Goal: Information Seeking & Learning: Learn about a topic

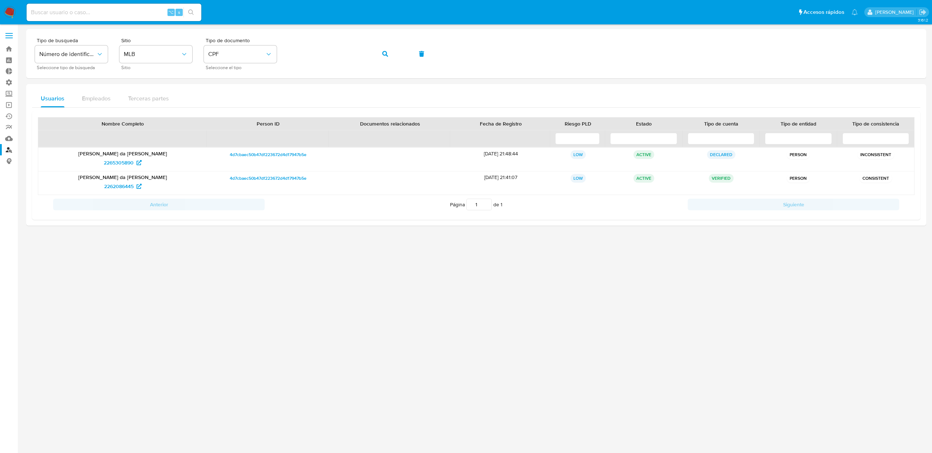
click at [179, 355] on div at bounding box center [476, 225] width 900 height 393
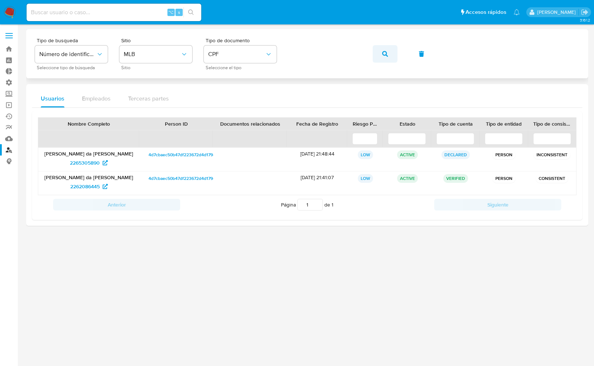
click at [378, 56] on button "button" at bounding box center [385, 53] width 25 height 17
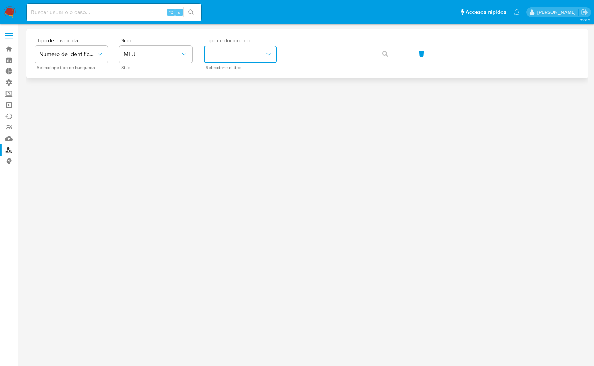
click at [254, 59] on button "identificationType" at bounding box center [240, 54] width 73 height 17
click at [138, 60] on button "MLU" at bounding box center [155, 54] width 73 height 17
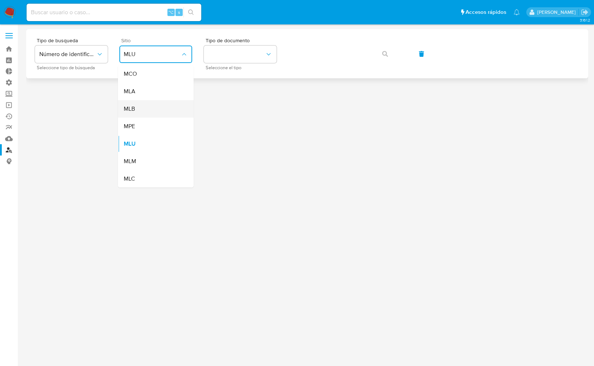
click at [141, 110] on div "MLB" at bounding box center [154, 108] width 60 height 17
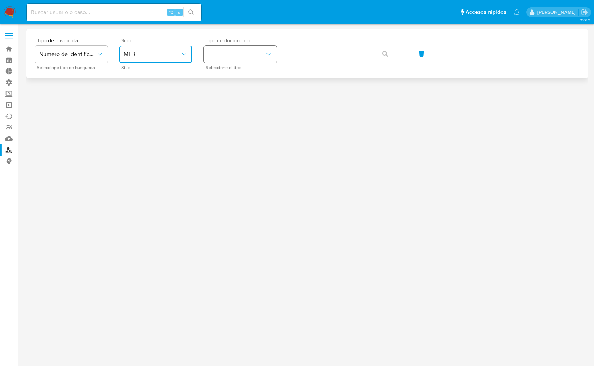
click at [238, 58] on button "identificationType" at bounding box center [240, 54] width 73 height 17
click at [226, 107] on div "CPF CPF" at bounding box center [238, 102] width 60 height 25
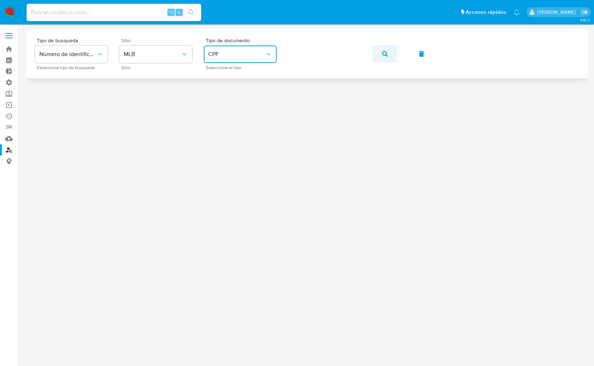
click at [394, 55] on button "button" at bounding box center [385, 53] width 25 height 17
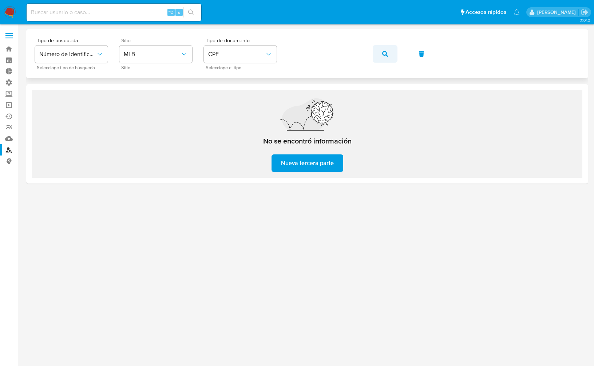
click at [383, 54] on icon "button" at bounding box center [385, 54] width 6 height 6
click at [381, 58] on button "button" at bounding box center [385, 53] width 25 height 17
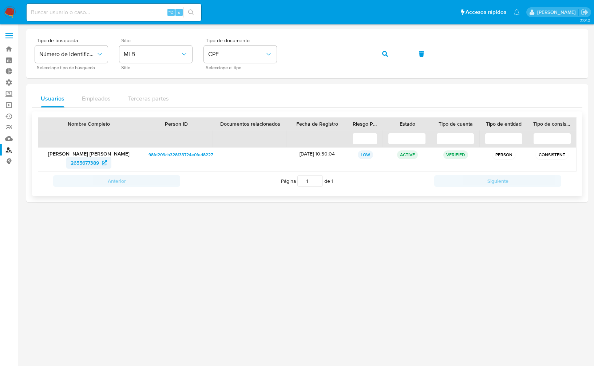
click at [90, 162] on span "2655677389" at bounding box center [85, 163] width 28 height 12
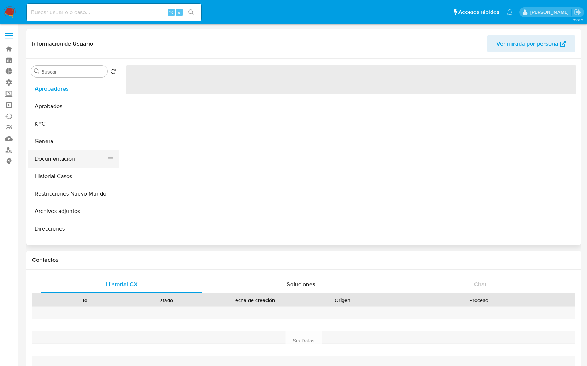
select select "10"
click at [54, 161] on button "Documentación" at bounding box center [70, 158] width 85 height 17
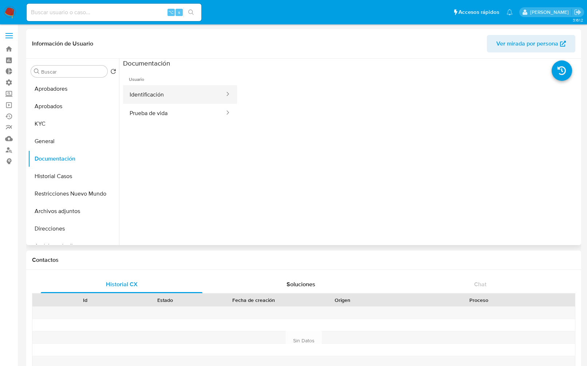
click at [182, 89] on button "Identificación" at bounding box center [174, 94] width 102 height 19
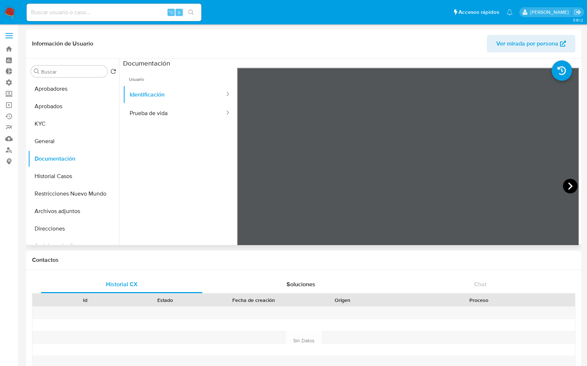
click at [568, 183] on icon at bounding box center [570, 186] width 15 height 15
click at [153, 113] on button "Prueba de vida" at bounding box center [174, 113] width 102 height 19
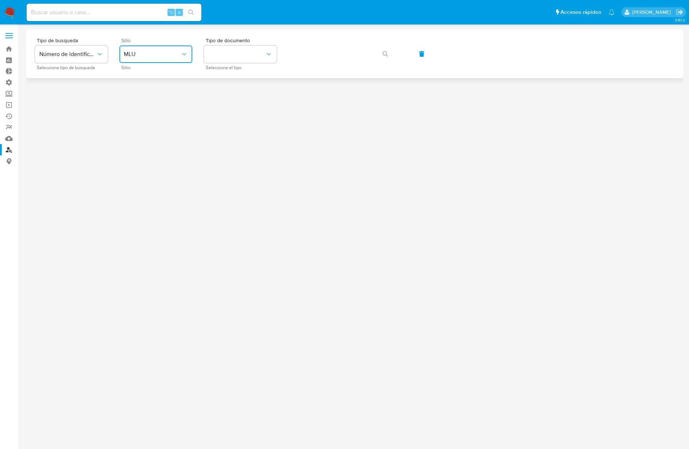
click at [161, 57] on span "MLU" at bounding box center [152, 54] width 57 height 7
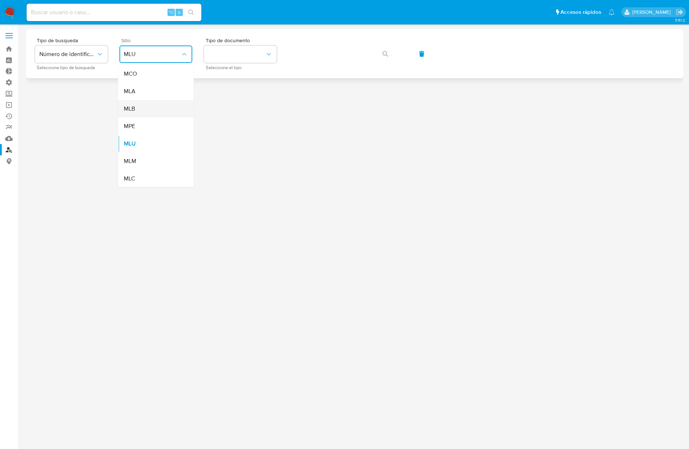
click at [140, 108] on div "MLB" at bounding box center [154, 108] width 60 height 17
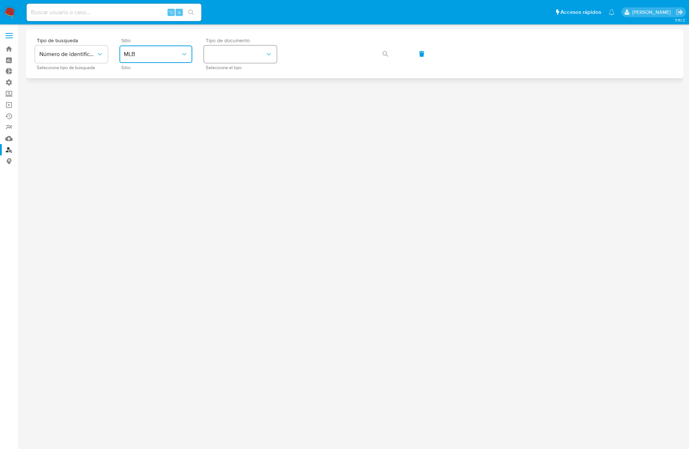
click at [246, 52] on button "identificationType" at bounding box center [240, 54] width 73 height 17
drag, startPoint x: 224, startPoint y: 102, endPoint x: 258, endPoint y: 99, distance: 33.6
click at [225, 102] on div "CPF CPF" at bounding box center [238, 102] width 60 height 25
click at [393, 50] on button "button" at bounding box center [385, 53] width 25 height 17
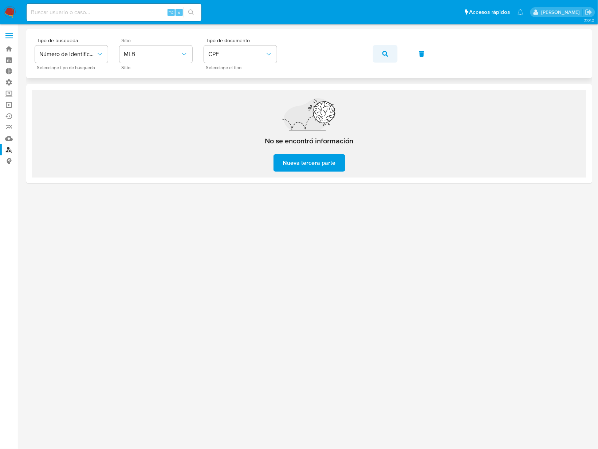
click at [384, 56] on icon "button" at bounding box center [385, 54] width 6 height 6
click at [380, 56] on button "button" at bounding box center [385, 53] width 25 height 17
click at [388, 55] on button "button" at bounding box center [385, 53] width 25 height 17
click at [378, 54] on button "button" at bounding box center [385, 53] width 25 height 17
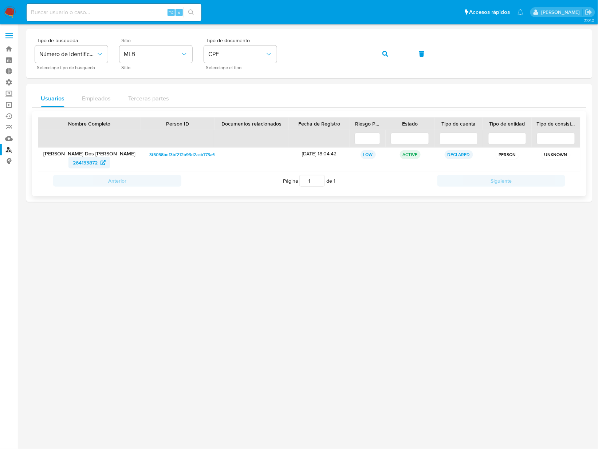
click at [87, 165] on span "264133872" at bounding box center [85, 163] width 25 height 12
click at [401, 55] on div "Tipo de busqueda Número de identificación Seleccione tipo de búsqueda Sitio MLB…" at bounding box center [309, 54] width 548 height 32
click at [383, 54] on icon "button" at bounding box center [385, 54] width 6 height 6
click at [87, 160] on span "1651074740" at bounding box center [85, 163] width 27 height 12
click at [387, 56] on span "button" at bounding box center [385, 54] width 6 height 16
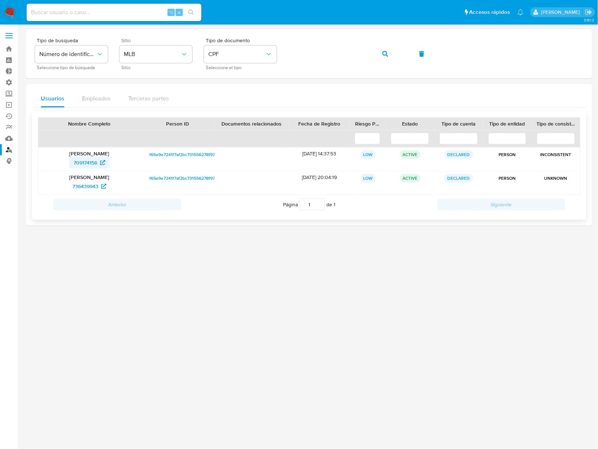
click at [90, 158] on span "709174156" at bounding box center [86, 163] width 24 height 12
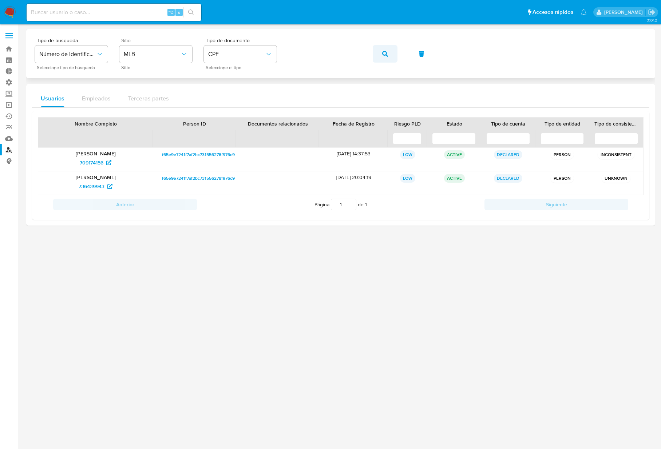
click at [390, 53] on button "button" at bounding box center [385, 53] width 25 height 17
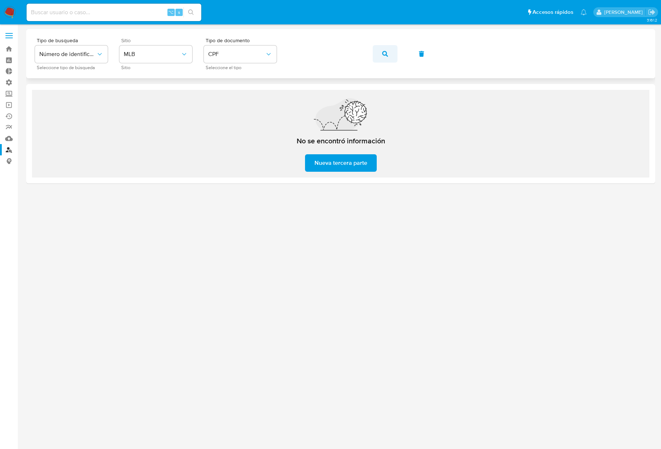
click at [389, 54] on button "button" at bounding box center [385, 53] width 25 height 17
click at [374, 54] on button "button" at bounding box center [385, 53] width 25 height 17
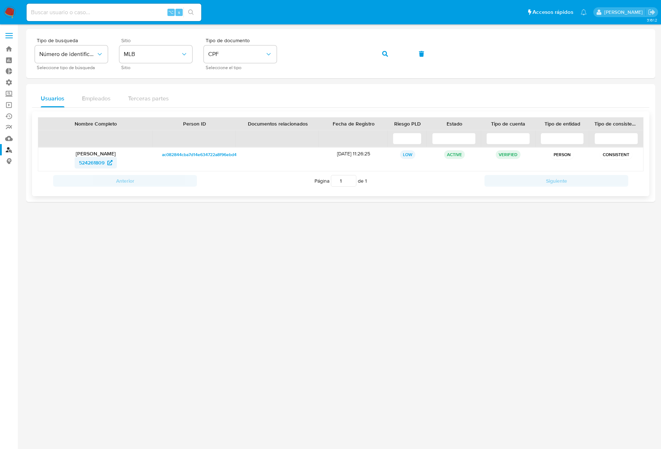
click at [102, 160] on span "524261809" at bounding box center [91, 163] width 25 height 12
click at [394, 59] on button "button" at bounding box center [385, 53] width 25 height 17
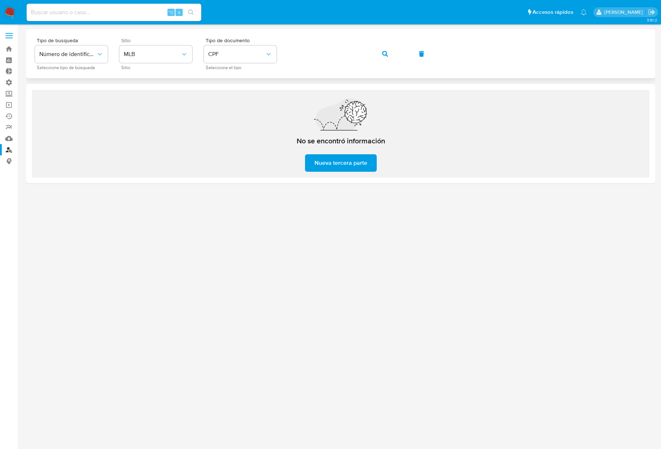
click at [371, 56] on div "Tipo de busqueda Número de identificación Seleccione tipo de búsqueda Sitio MLB…" at bounding box center [341, 54] width 612 height 32
click at [382, 54] on icon "button" at bounding box center [385, 54] width 6 height 6
click at [374, 53] on button "button" at bounding box center [385, 53] width 25 height 17
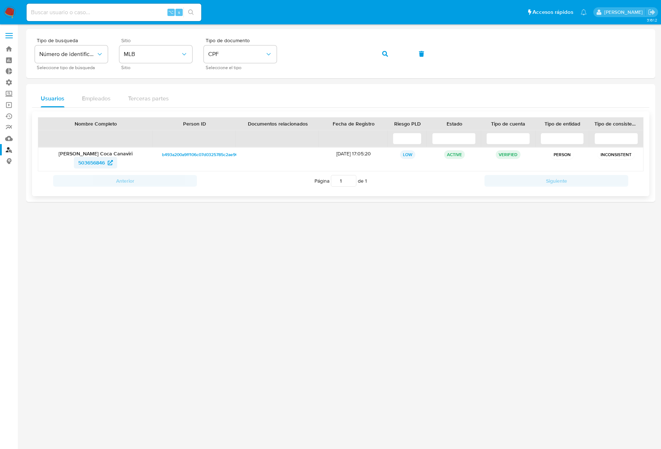
click at [92, 166] on span "503656846" at bounding box center [91, 163] width 27 height 12
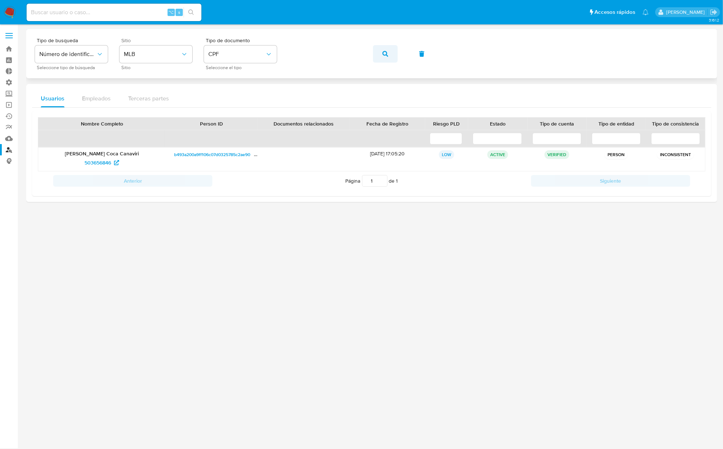
click at [390, 54] on button "button" at bounding box center [385, 53] width 25 height 17
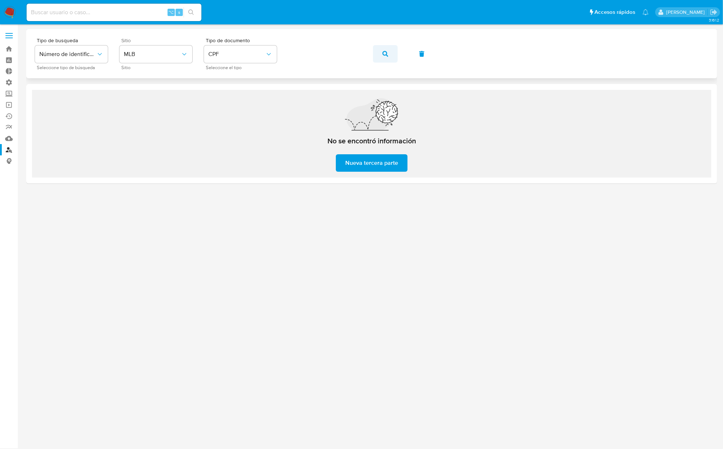
click at [385, 54] on icon "button" at bounding box center [385, 54] width 6 height 6
click at [380, 56] on button "button" at bounding box center [385, 53] width 25 height 17
click at [392, 56] on button "button" at bounding box center [385, 53] width 25 height 17
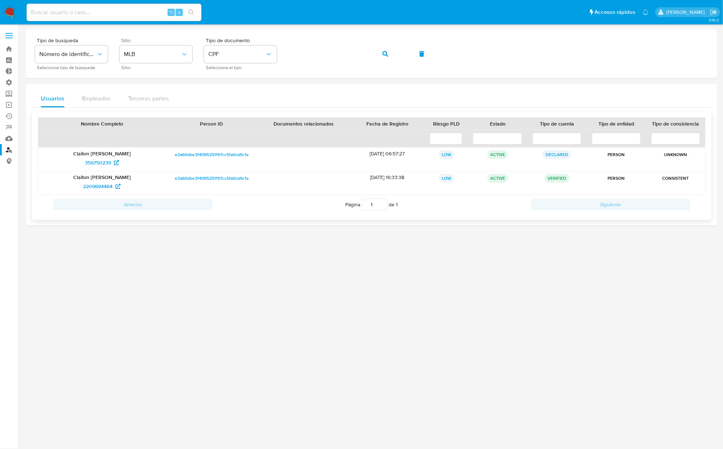
click at [103, 169] on div "Claiton Alex Metzdorf 359750239" at bounding box center [101, 159] width 127 height 23
click at [98, 183] on span "2209694464" at bounding box center [97, 187] width 29 height 12
click at [386, 56] on icon "button" at bounding box center [385, 54] width 6 height 6
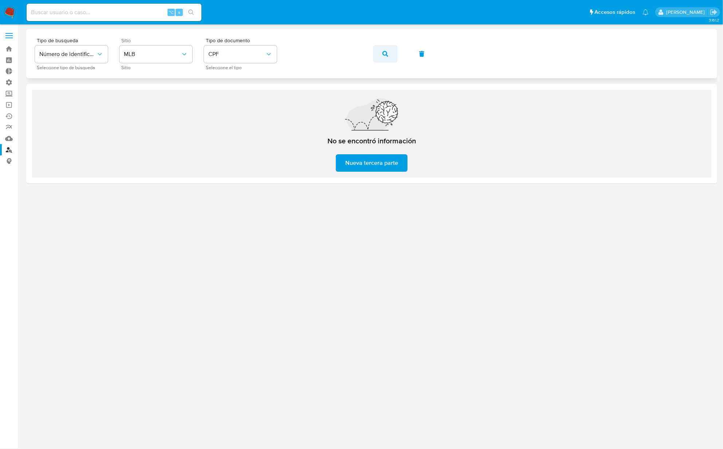
click at [381, 55] on button "button" at bounding box center [385, 53] width 25 height 17
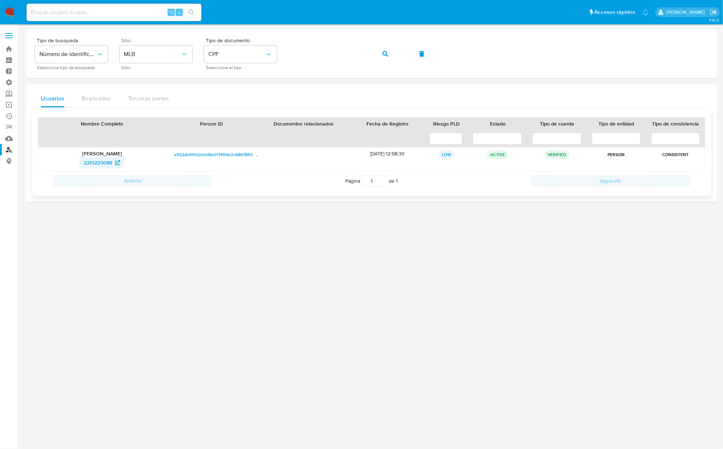
click at [96, 162] on span "2213225088" at bounding box center [98, 163] width 28 height 12
click at [374, 58] on button "button" at bounding box center [385, 53] width 25 height 17
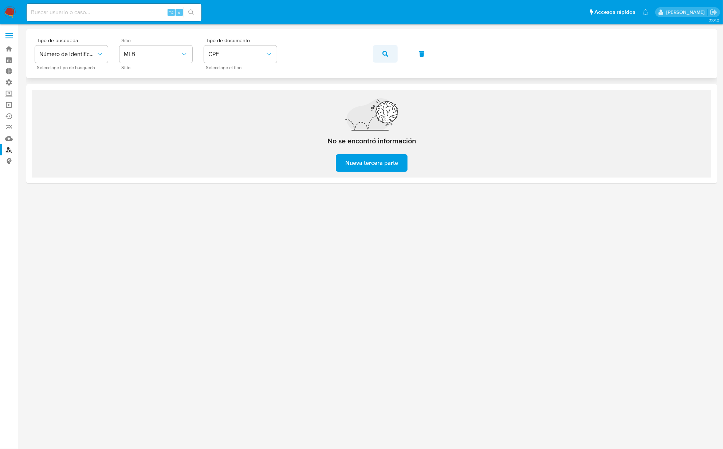
click at [379, 55] on button "button" at bounding box center [385, 53] width 25 height 17
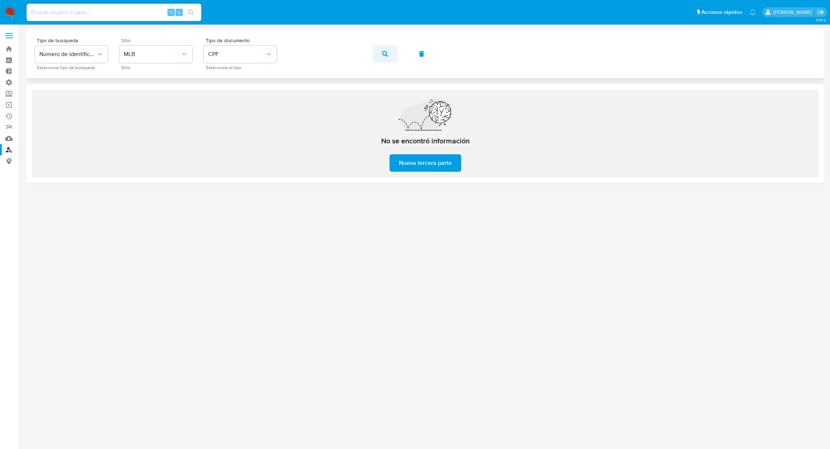
click at [394, 52] on button "button" at bounding box center [385, 53] width 25 height 17
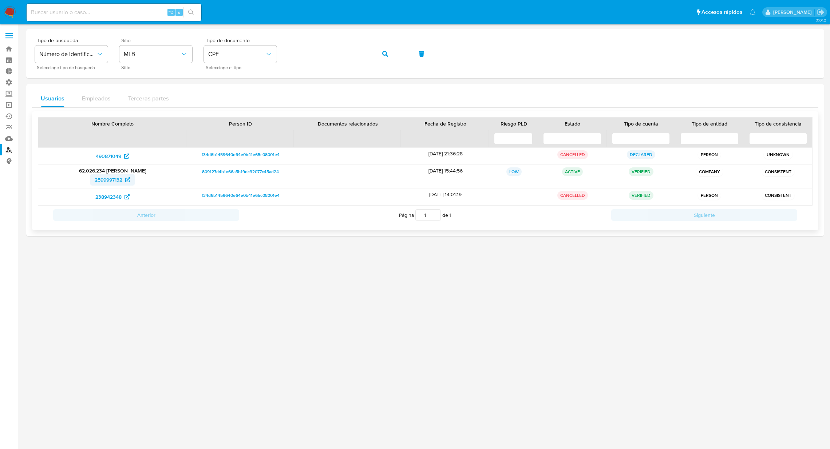
click at [110, 182] on span "2599997132" at bounding box center [109, 180] width 28 height 12
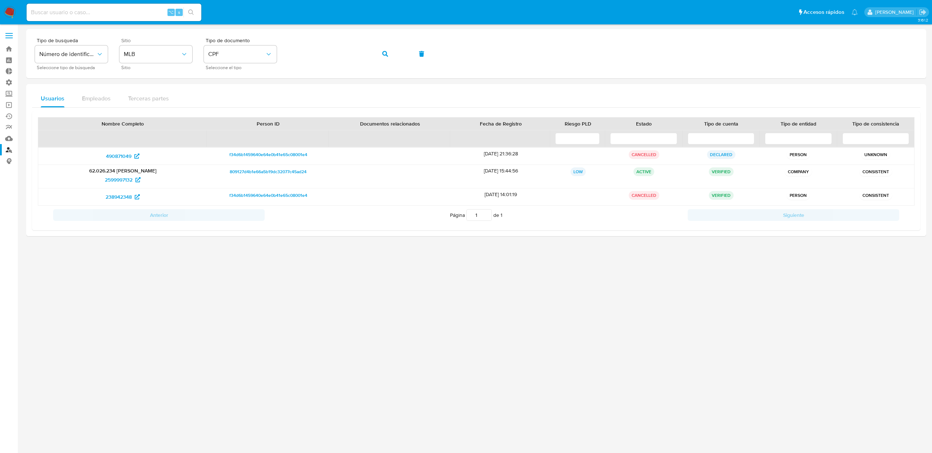
click at [133, 18] on div "⌥ s" at bounding box center [114, 12] width 175 height 17
click at [130, 13] on input at bounding box center [114, 12] width 175 height 9
paste input "238942348"
type input "238942348"
click at [116, 196] on span "238942348" at bounding box center [119, 197] width 26 height 12
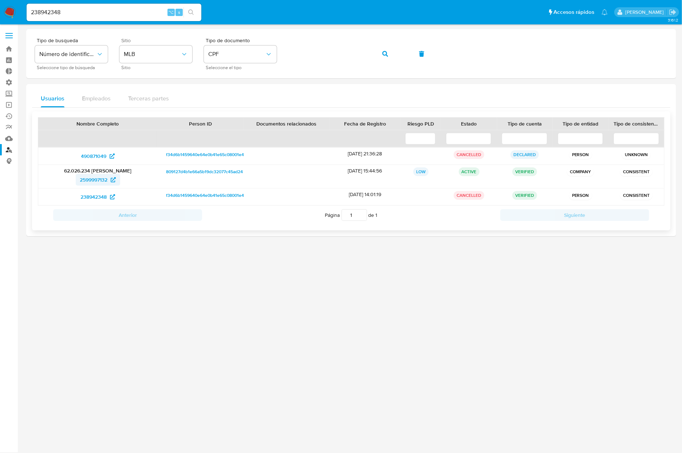
click at [88, 178] on span "2599997132" at bounding box center [94, 180] width 28 height 12
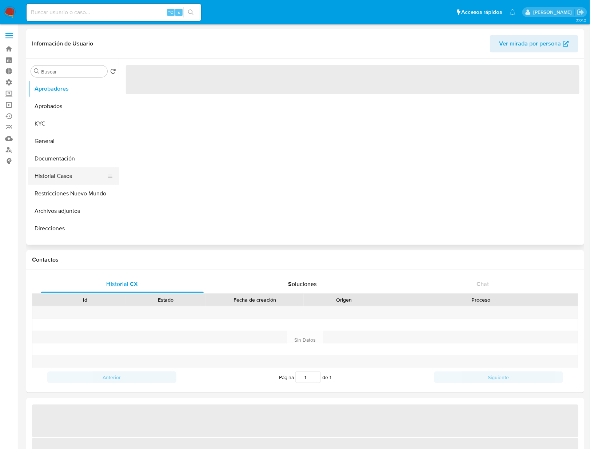
click at [62, 169] on button "Historial Casos" at bounding box center [70, 175] width 85 height 17
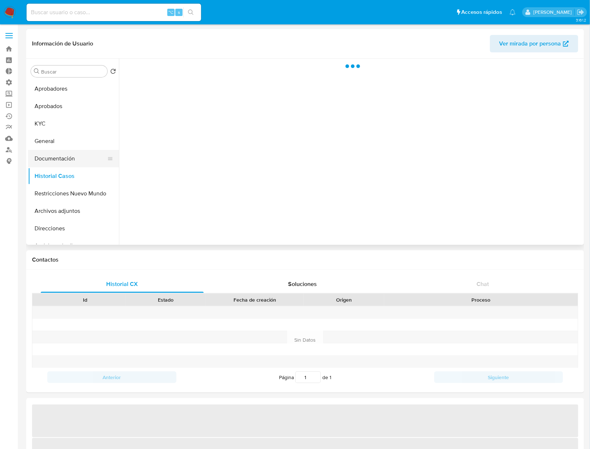
select select "10"
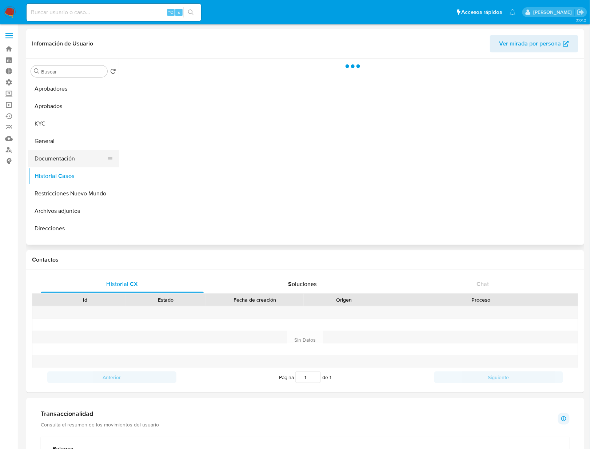
click at [68, 157] on button "Documentación" at bounding box center [70, 158] width 85 height 17
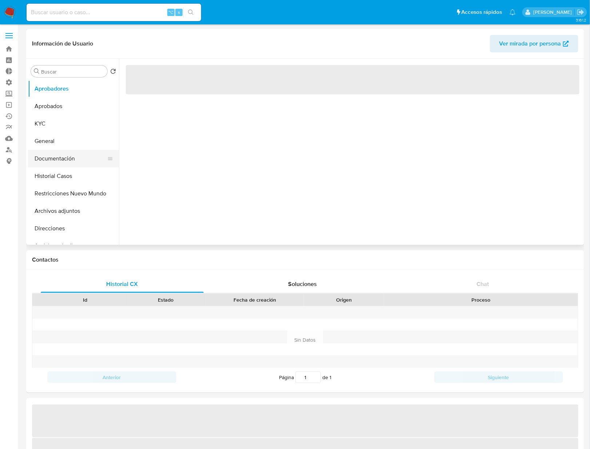
select select "10"
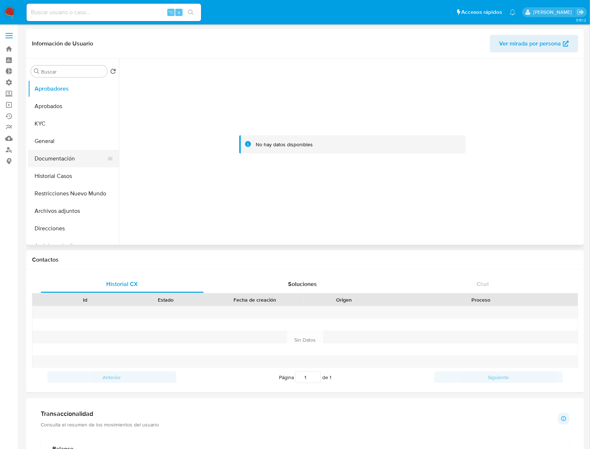
click at [64, 161] on button "Documentación" at bounding box center [70, 158] width 85 height 17
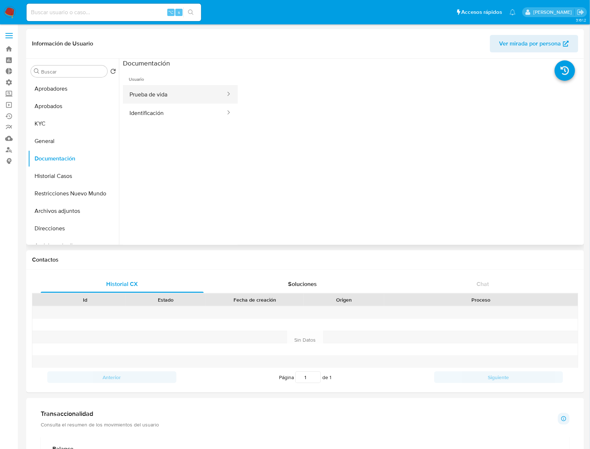
click at [163, 92] on button "Prueba de vida" at bounding box center [174, 94] width 103 height 19
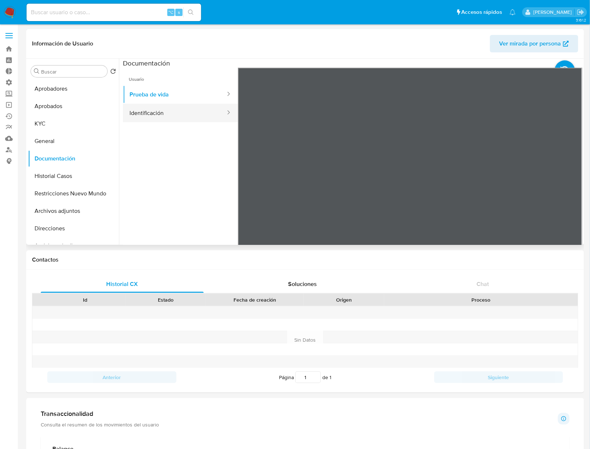
click at [159, 111] on button "Identificación" at bounding box center [174, 113] width 103 height 19
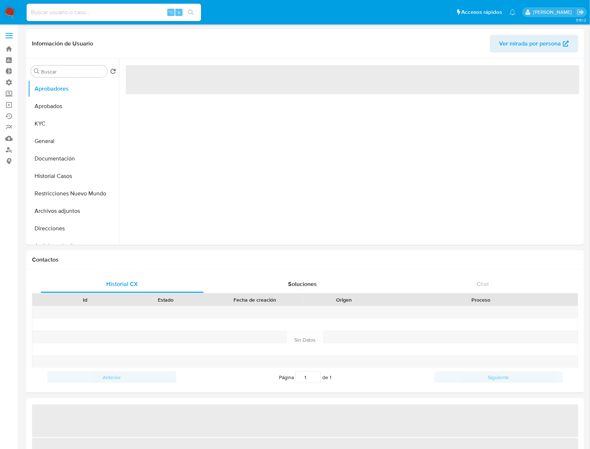
select select "10"
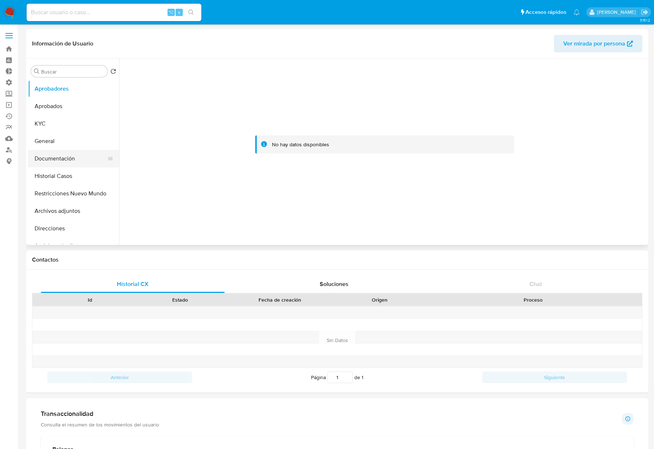
click at [67, 158] on button "Documentación" at bounding box center [70, 158] width 85 height 17
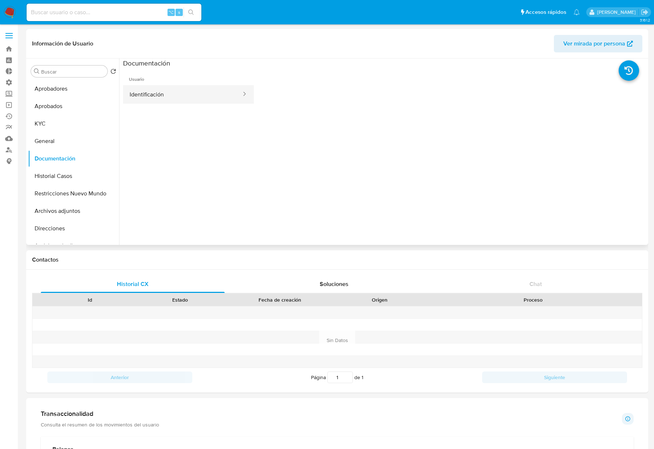
click at [190, 89] on button "Identificación" at bounding box center [182, 94] width 119 height 19
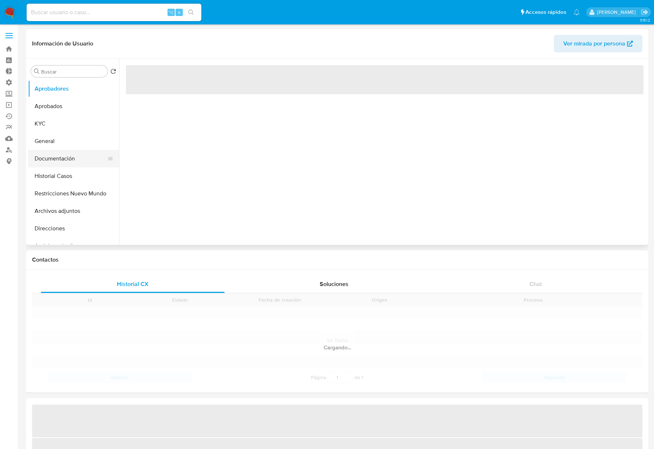
click at [60, 158] on button "Documentación" at bounding box center [70, 158] width 85 height 17
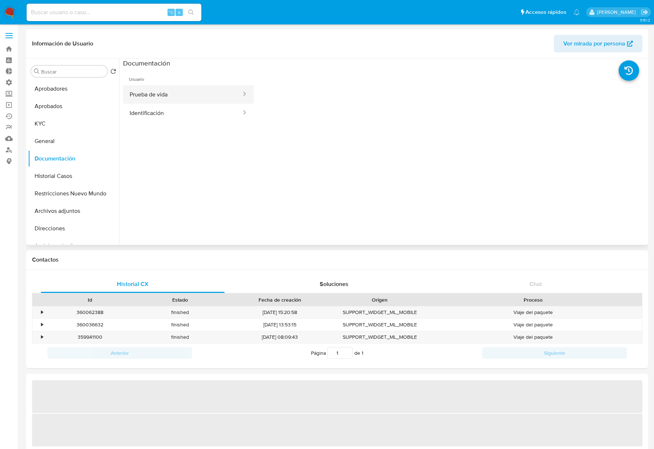
select select "10"
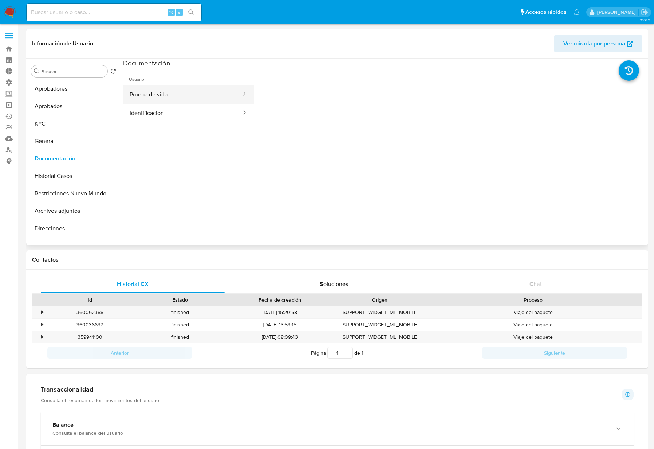
click at [176, 92] on button "Prueba de vida" at bounding box center [182, 94] width 119 height 19
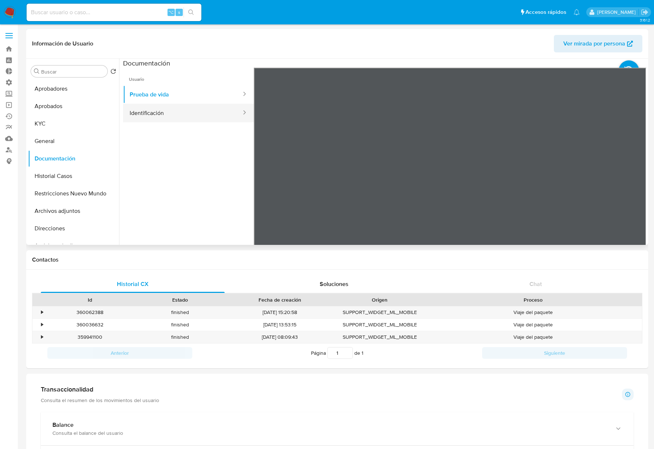
click at [179, 111] on button "Identificación" at bounding box center [182, 113] width 119 height 19
click at [179, 97] on button "Prueba de vida" at bounding box center [182, 94] width 119 height 19
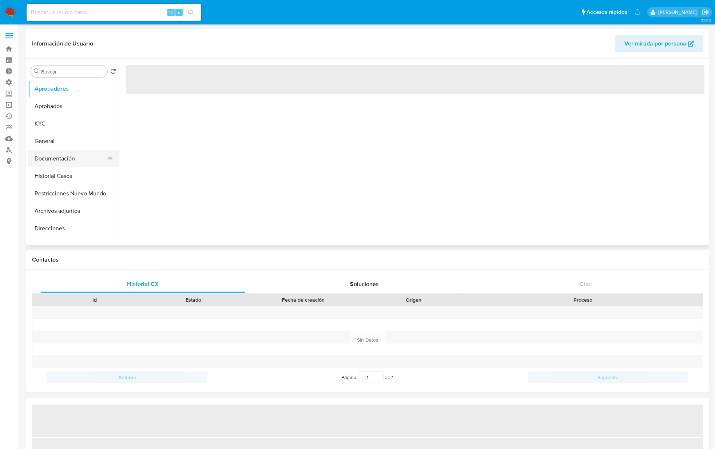
click at [62, 160] on button "Documentación" at bounding box center [70, 158] width 85 height 17
select select "10"
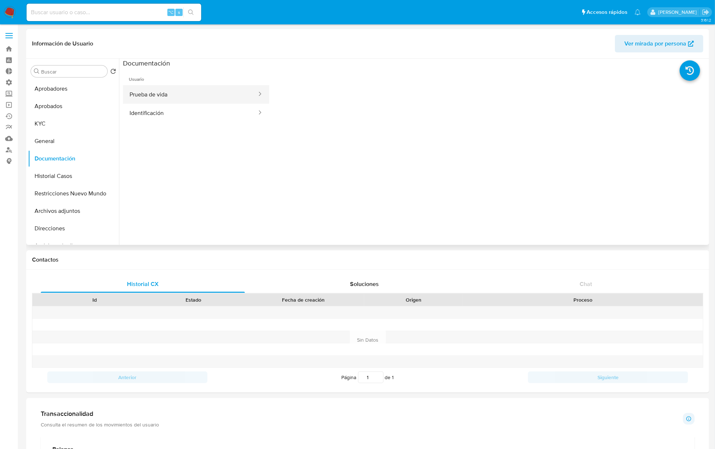
click at [166, 98] on button "Prueba de vida" at bounding box center [190, 94] width 135 height 19
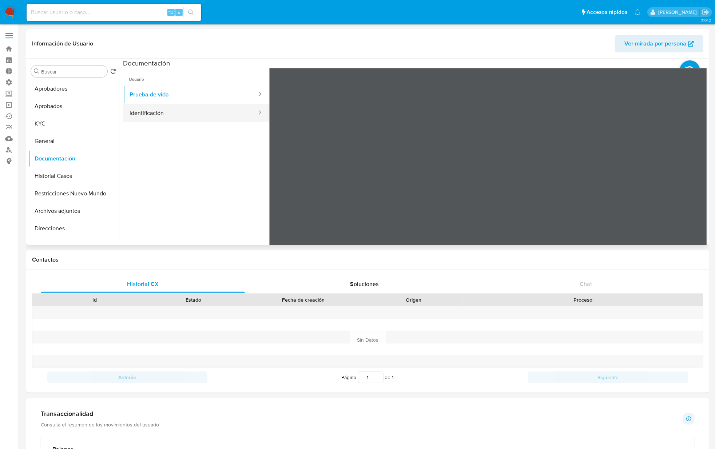
click at [163, 106] on button "Identificación" at bounding box center [190, 113] width 135 height 19
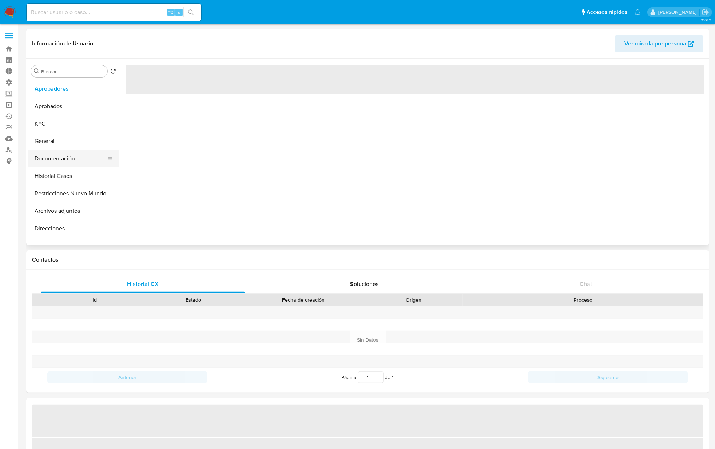
click at [49, 161] on button "Documentación" at bounding box center [70, 158] width 85 height 17
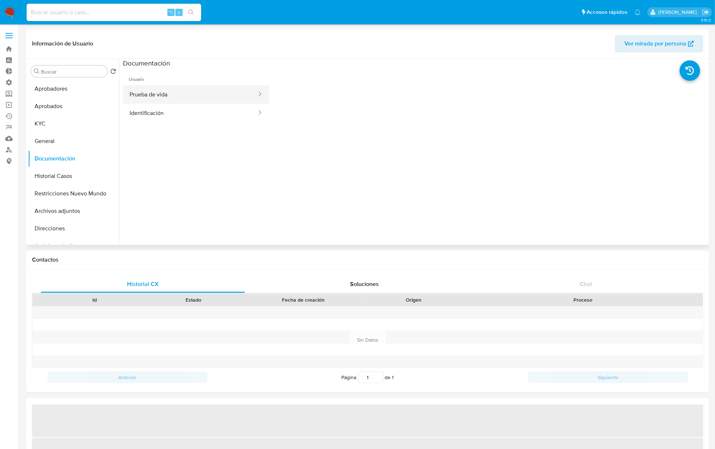
select select "10"
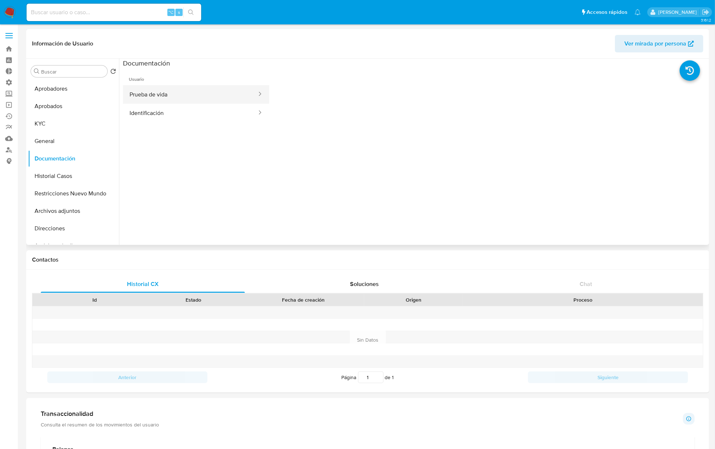
click at [174, 97] on button "Prueba de vida" at bounding box center [190, 94] width 135 height 19
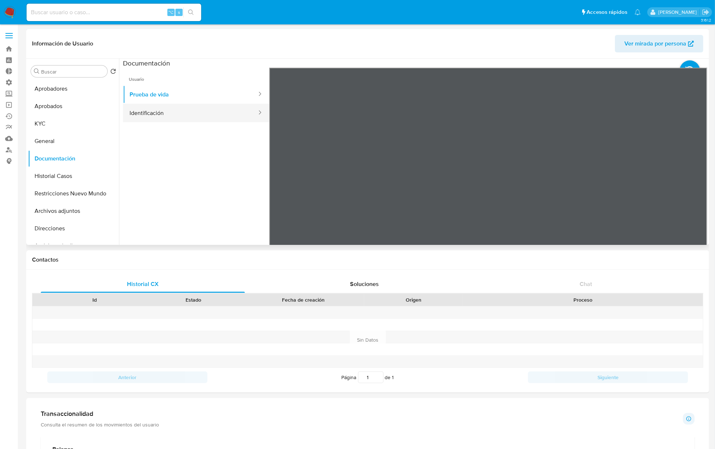
click at [180, 114] on button "Identificación" at bounding box center [190, 113] width 135 height 19
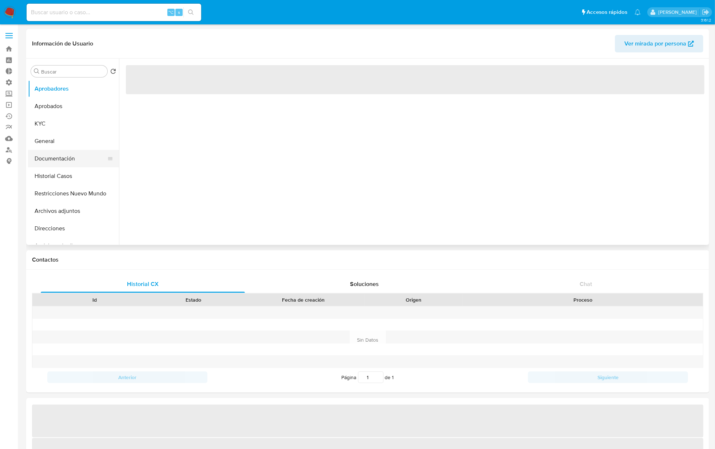
click at [68, 157] on button "Documentación" at bounding box center [70, 158] width 85 height 17
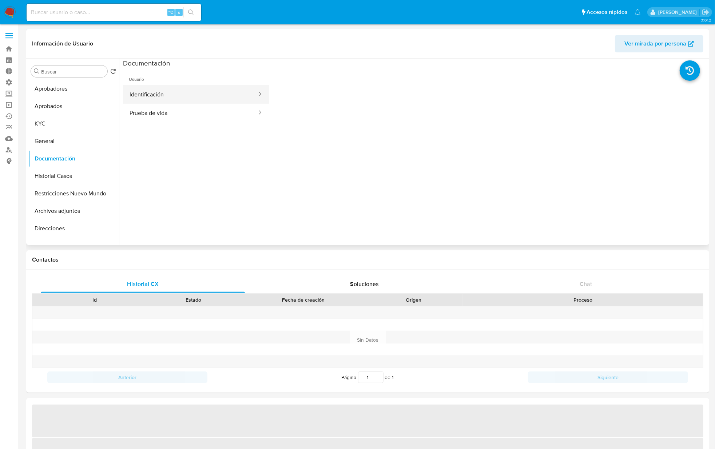
click at [189, 86] on button "Identificación" at bounding box center [190, 94] width 135 height 19
select select "10"
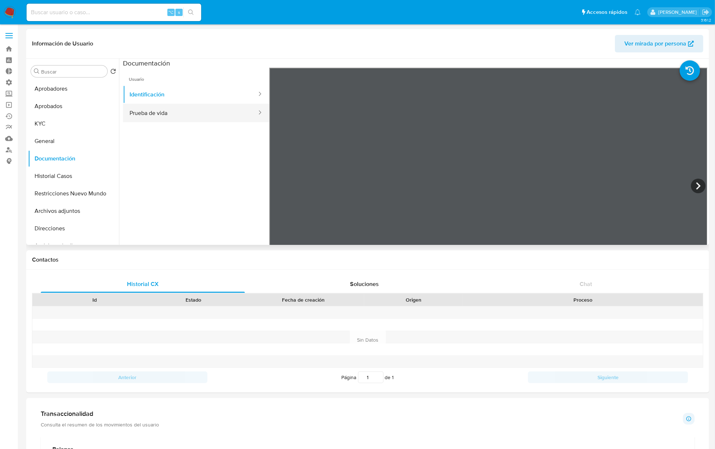
click at [174, 109] on button "Prueba de vida" at bounding box center [190, 113] width 135 height 19
click at [52, 108] on button "Aprobados" at bounding box center [70, 106] width 85 height 17
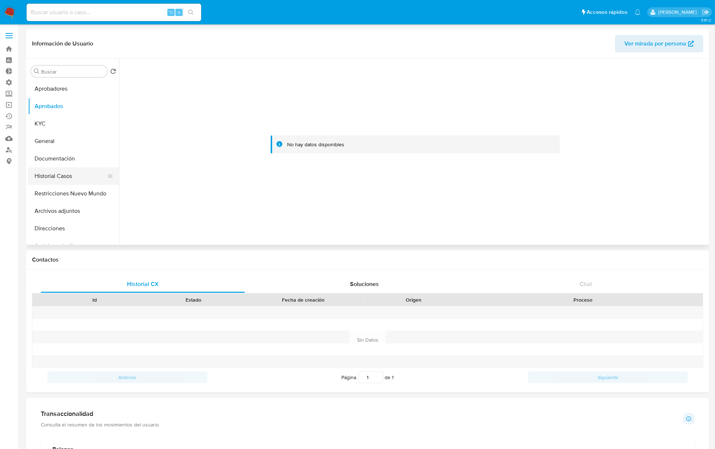
click at [71, 177] on button "Historial Casos" at bounding box center [70, 175] width 85 height 17
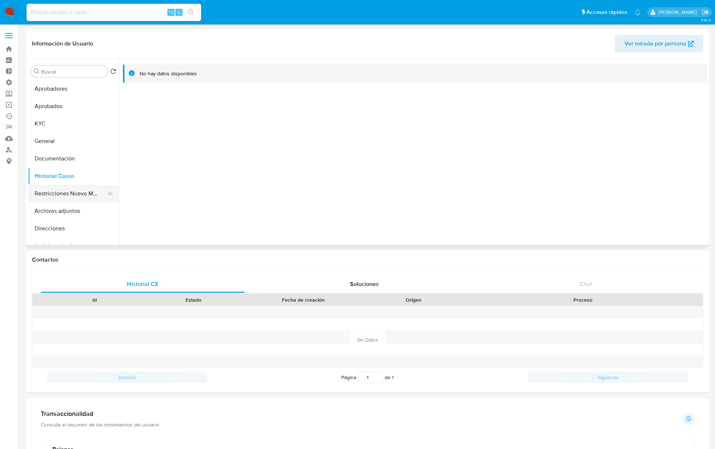
click at [79, 195] on button "Restricciones Nuevo Mundo" at bounding box center [70, 193] width 85 height 17
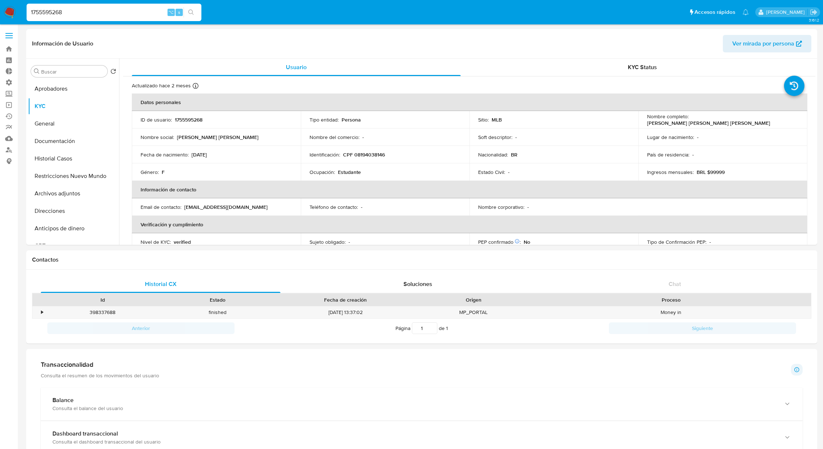
select select "10"
click at [48, 220] on button "Anticipos de dinero" at bounding box center [70, 228] width 85 height 17
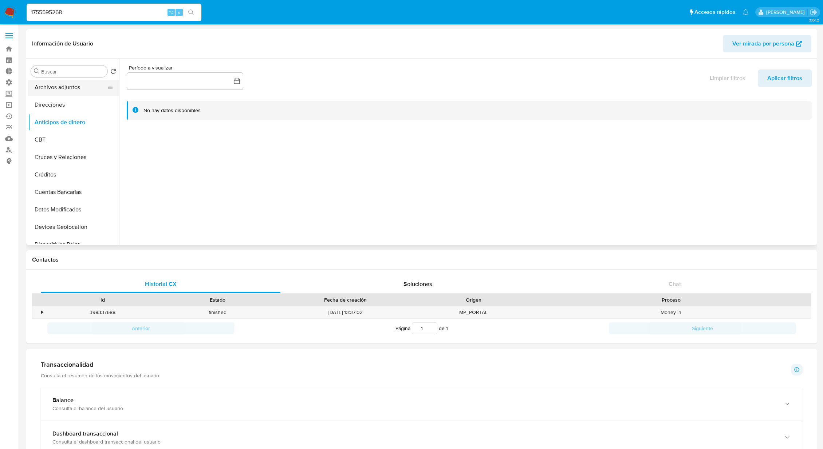
scroll to position [107, 0]
click at [69, 191] on button "Cuentas Bancarias" at bounding box center [70, 191] width 85 height 17
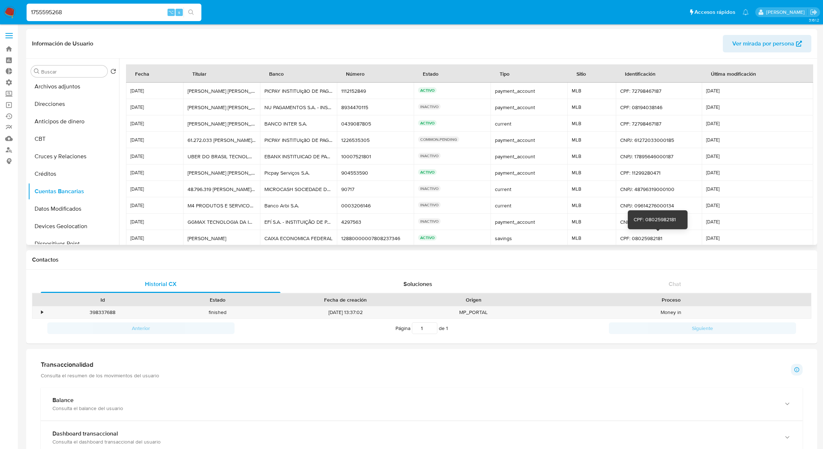
click at [639, 239] on div "CPF: 08025982181" at bounding box center [658, 238] width 77 height 7
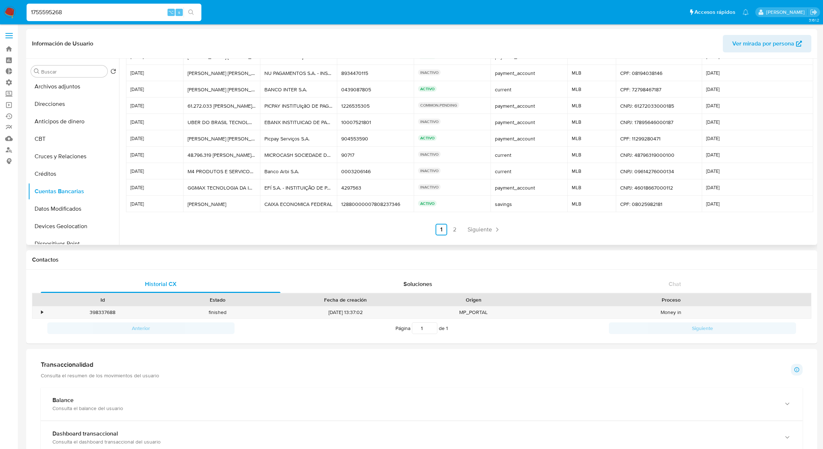
scroll to position [0, 0]
click at [52, 109] on button "KYC" at bounding box center [70, 106] width 85 height 17
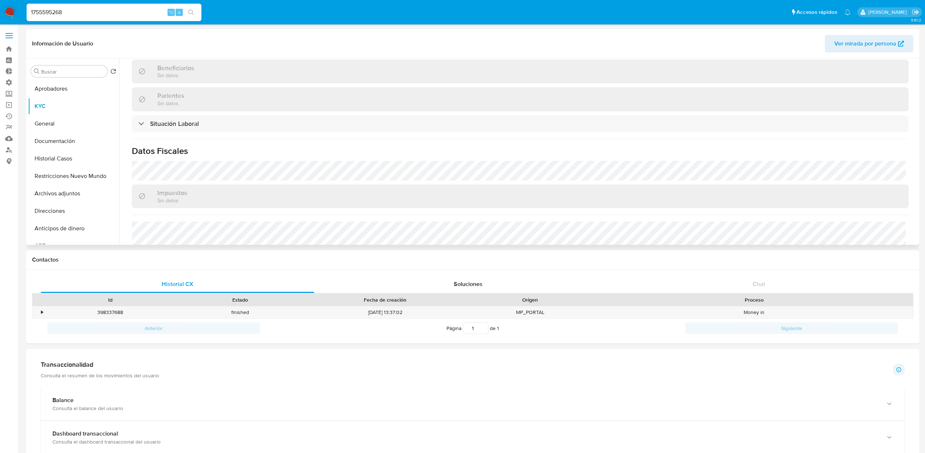
scroll to position [317, 0]
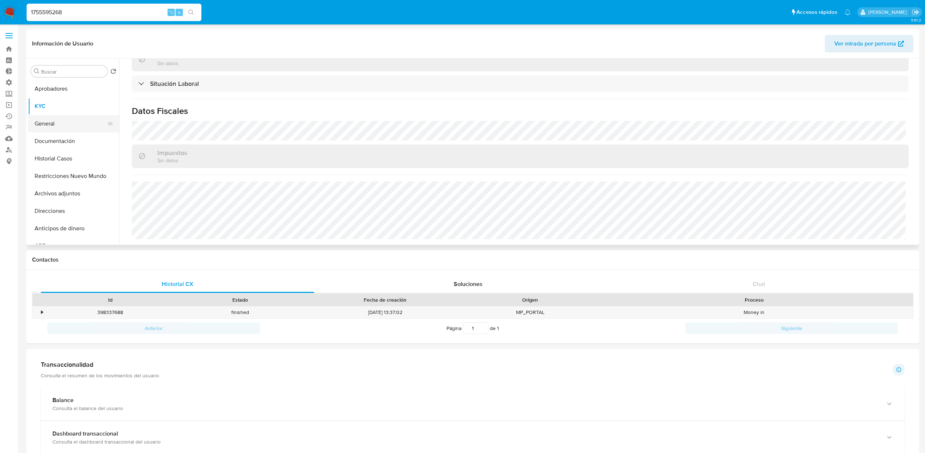
click at [55, 127] on button "General" at bounding box center [70, 123] width 85 height 17
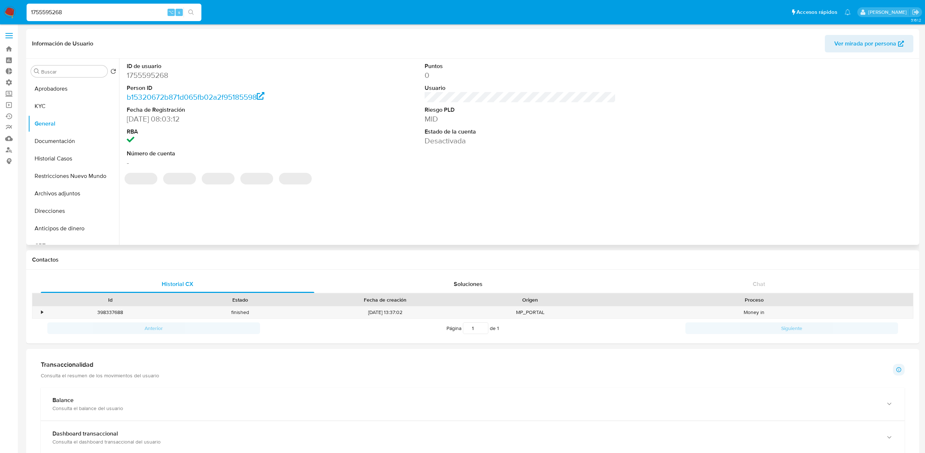
click at [152, 75] on dd "1755595268" at bounding box center [222, 75] width 191 height 10
copy dd "1755595268"
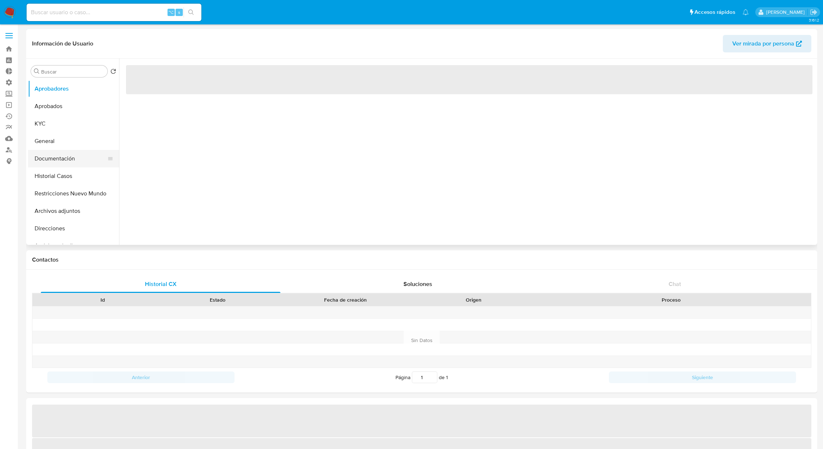
click at [58, 162] on button "Documentación" at bounding box center [70, 158] width 85 height 17
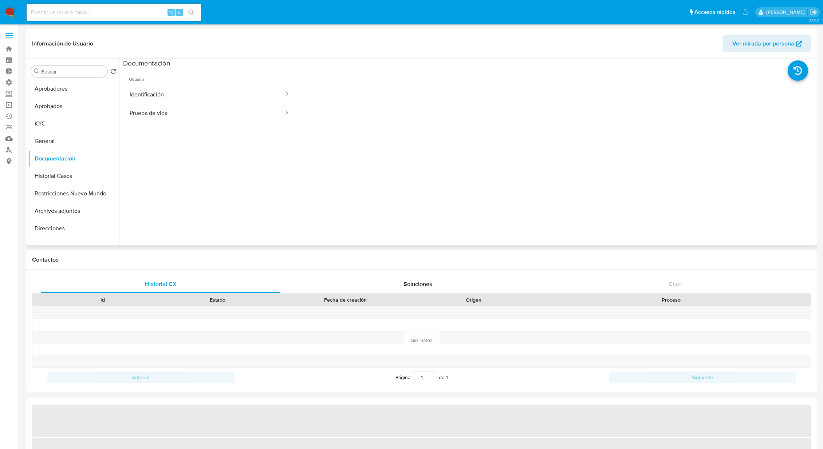
select select "10"
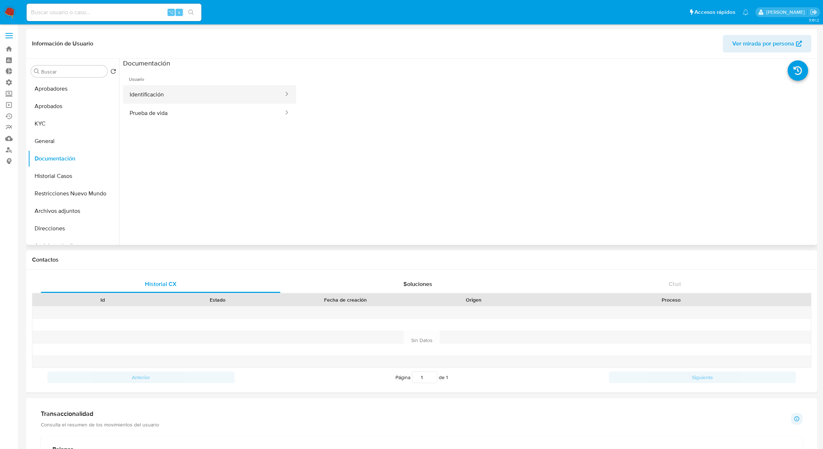
click at [198, 94] on button "Identificación" at bounding box center [203, 94] width 161 height 19
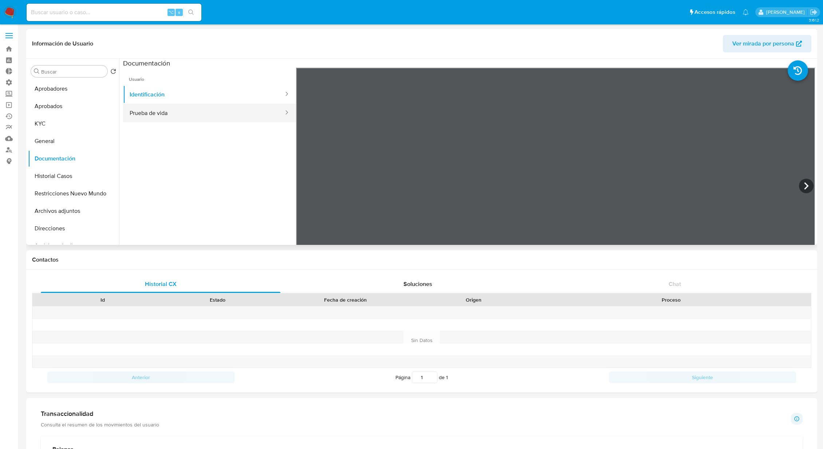
click at [187, 108] on button "Prueba de vida" at bounding box center [203, 113] width 161 height 19
click at [70, 189] on button "Restricciones Nuevo Mundo" at bounding box center [70, 193] width 85 height 17
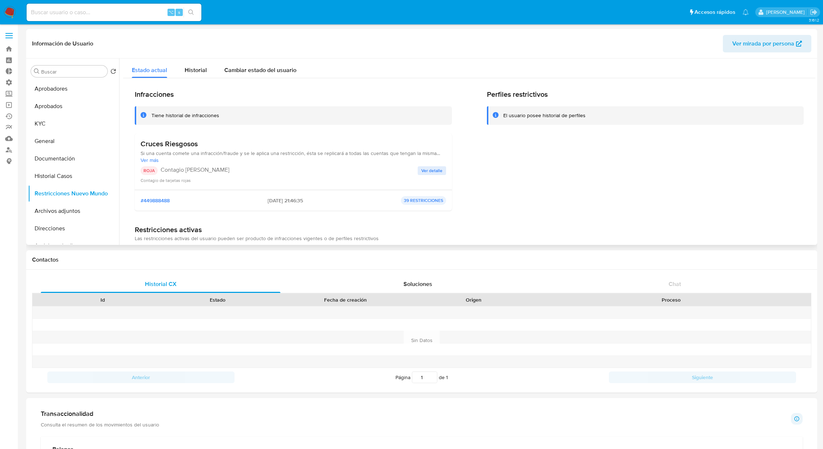
click at [425, 173] on span "Ver detalle" at bounding box center [431, 170] width 21 height 7
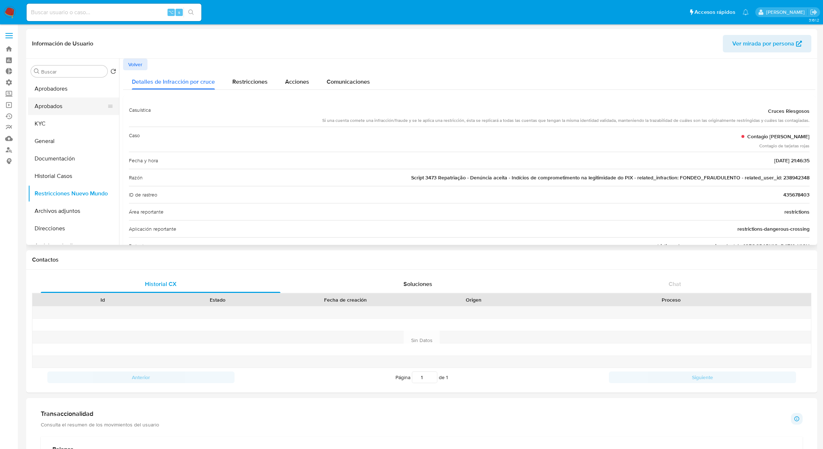
click at [60, 103] on button "Aprobados" at bounding box center [70, 106] width 85 height 17
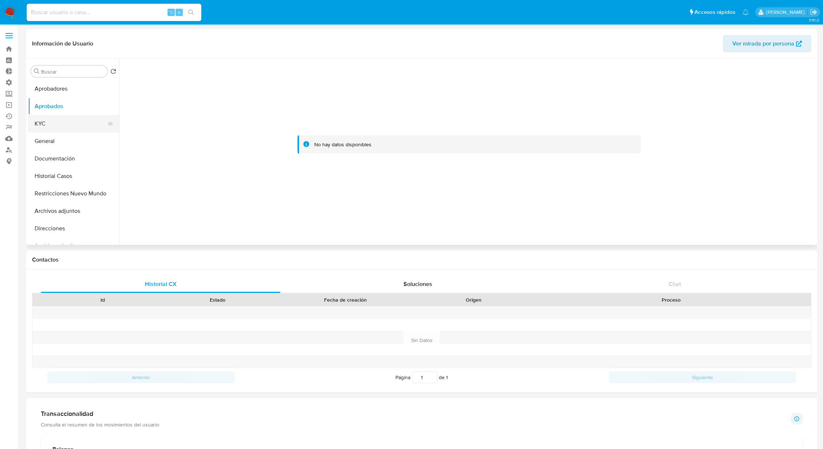
click at [54, 123] on button "KYC" at bounding box center [70, 123] width 85 height 17
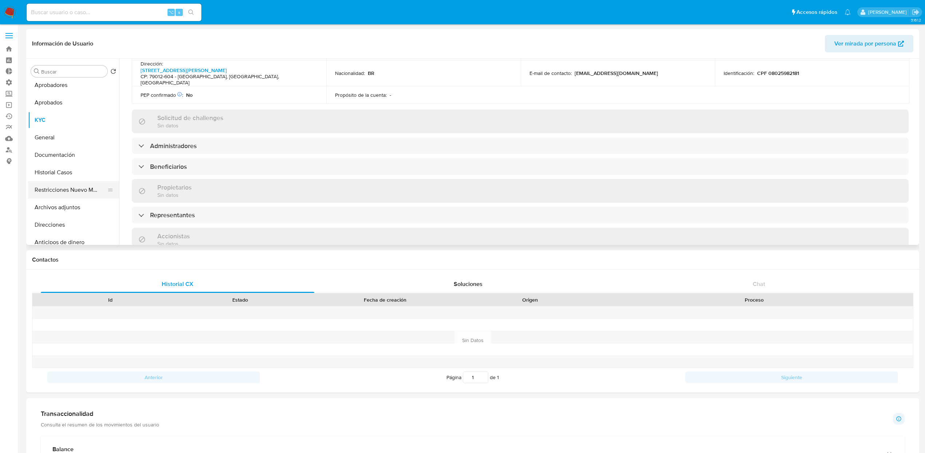
scroll to position [4, 0]
click at [59, 172] on button "Historial Casos" at bounding box center [70, 171] width 85 height 17
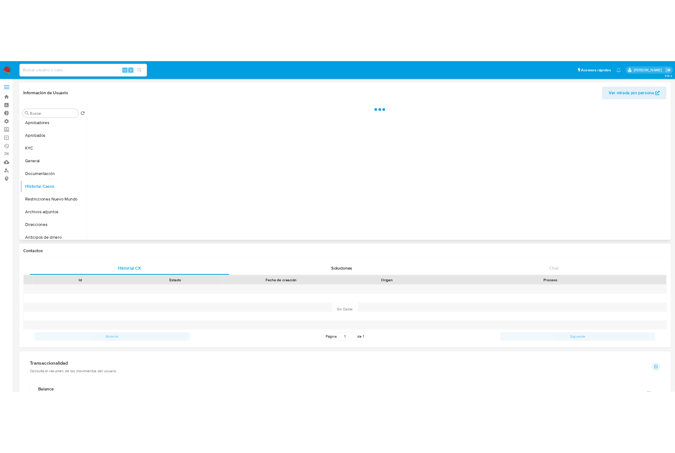
scroll to position [0, 0]
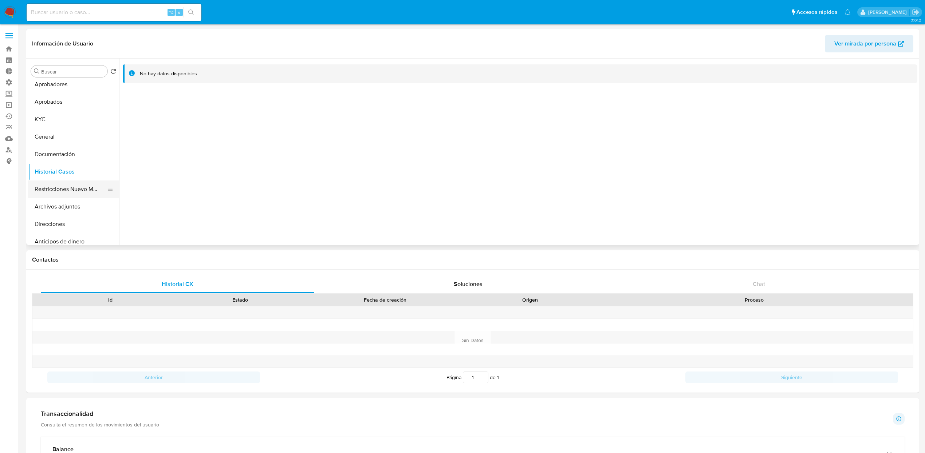
click at [68, 195] on button "Restricciones Nuevo Mundo" at bounding box center [70, 189] width 85 height 17
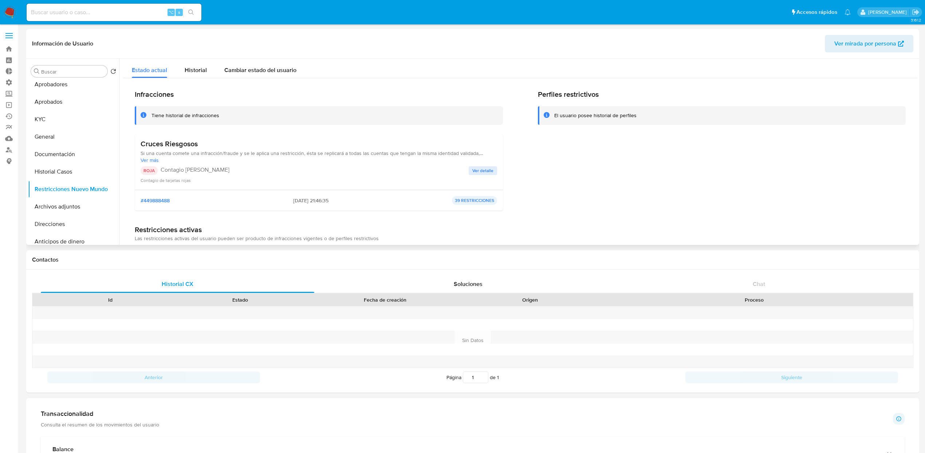
click at [486, 169] on span "Ver detalle" at bounding box center [482, 170] width 21 height 7
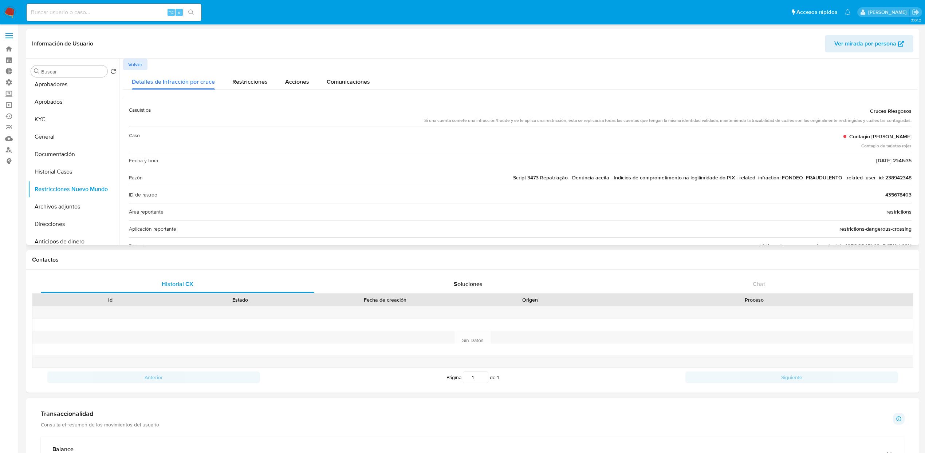
click at [830, 176] on span "Script 3473 Repatriação - Denúncia aceita - Indícios de comprometimento na legi…" at bounding box center [712, 177] width 398 height 7
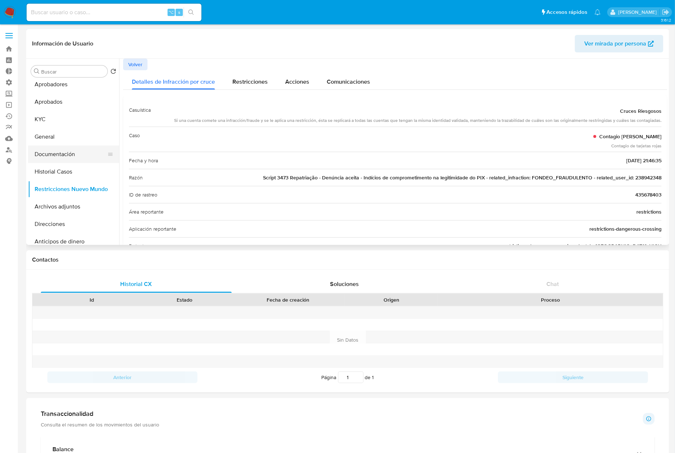
click at [66, 158] on button "Documentación" at bounding box center [70, 154] width 85 height 17
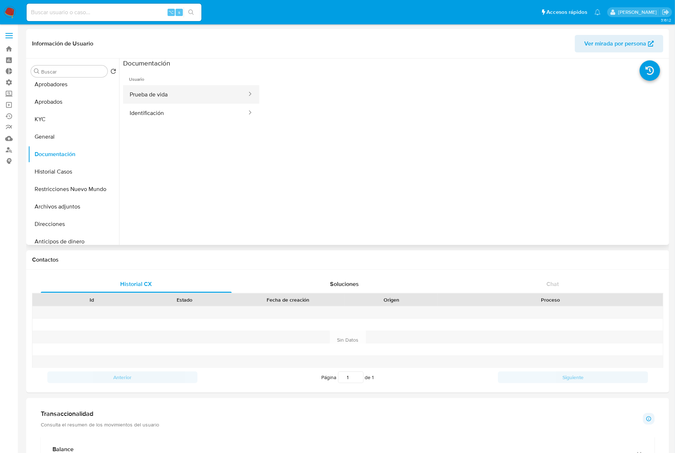
click at [207, 92] on button "Prueba de vida" at bounding box center [185, 94] width 125 height 19
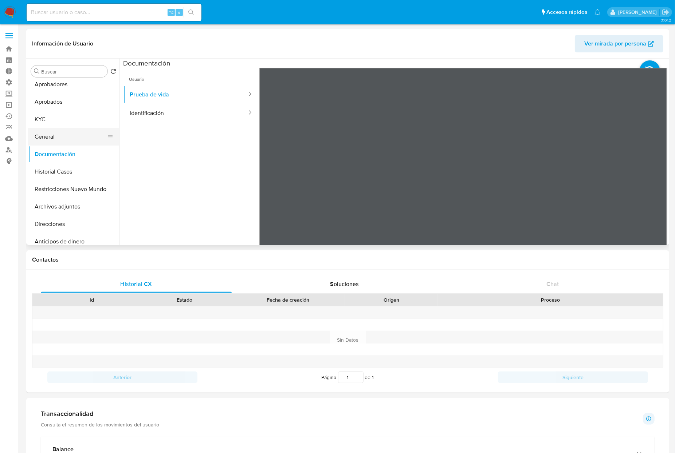
click at [55, 134] on button "General" at bounding box center [70, 136] width 85 height 17
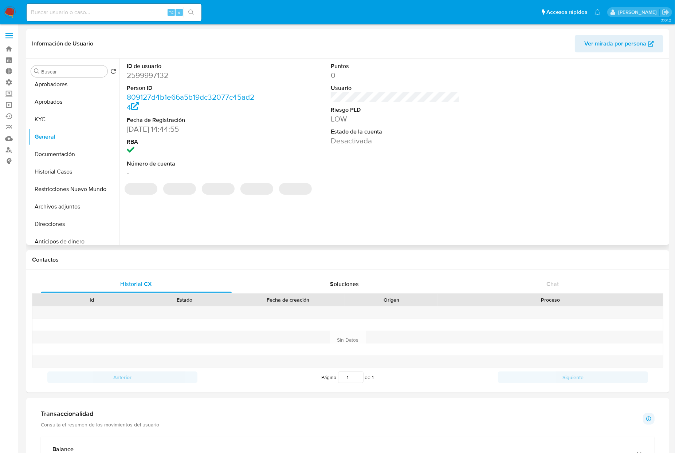
click at [153, 76] on dd "2599997132" at bounding box center [191, 75] width 129 height 10
copy dd "2599997132"
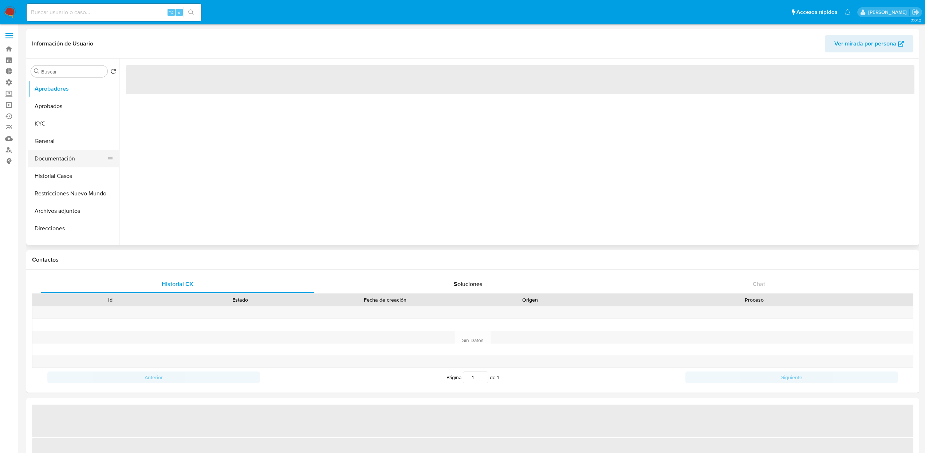
click at [54, 161] on button "Documentación" at bounding box center [70, 158] width 85 height 17
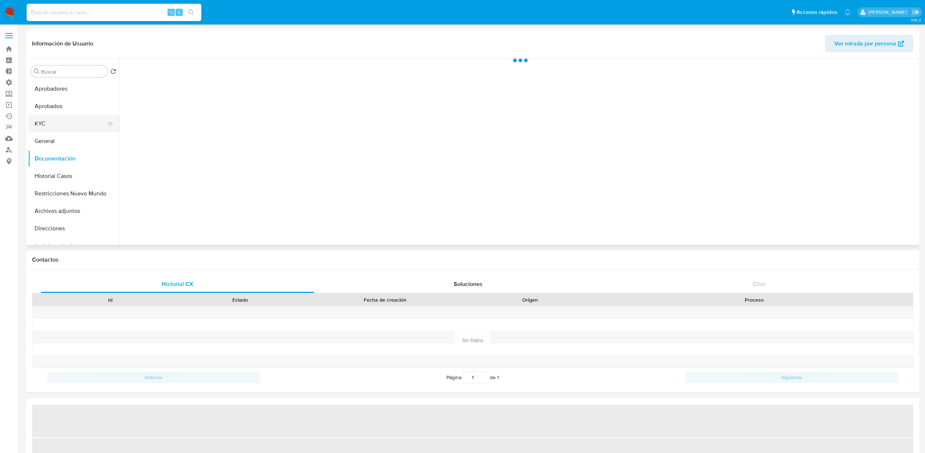
select select "10"
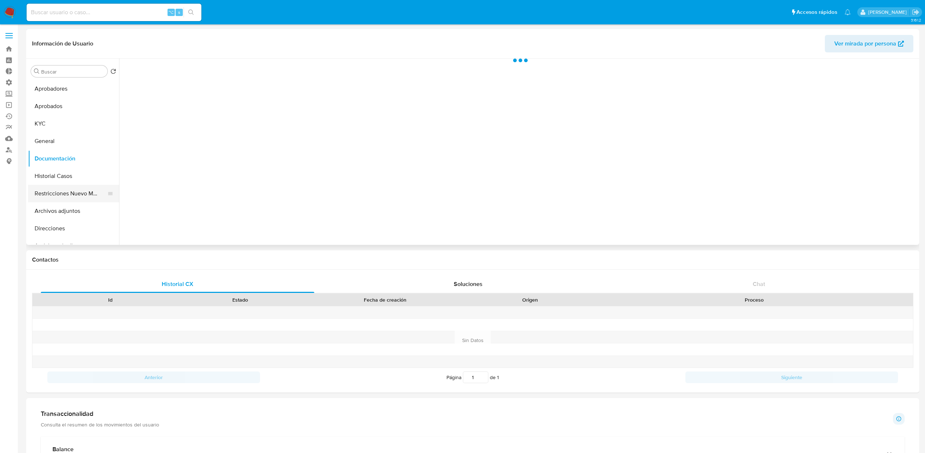
click at [76, 197] on button "Restricciones Nuevo Mundo" at bounding box center [70, 193] width 85 height 17
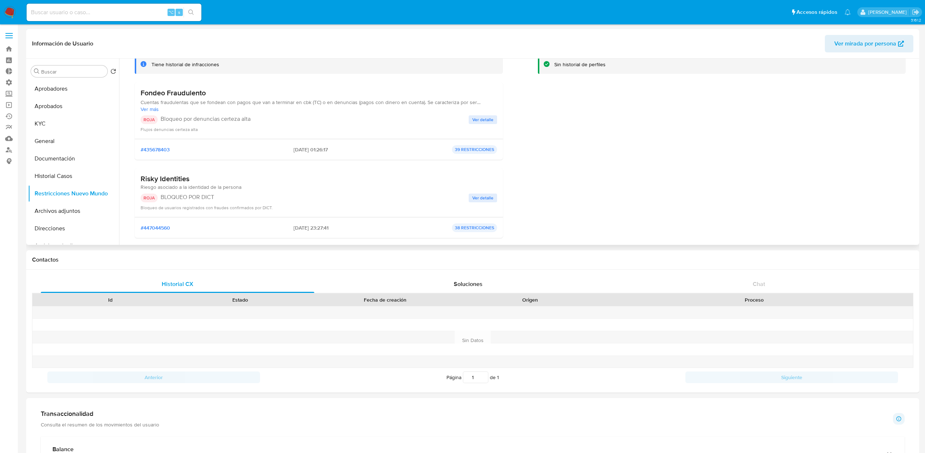
scroll to position [34, 0]
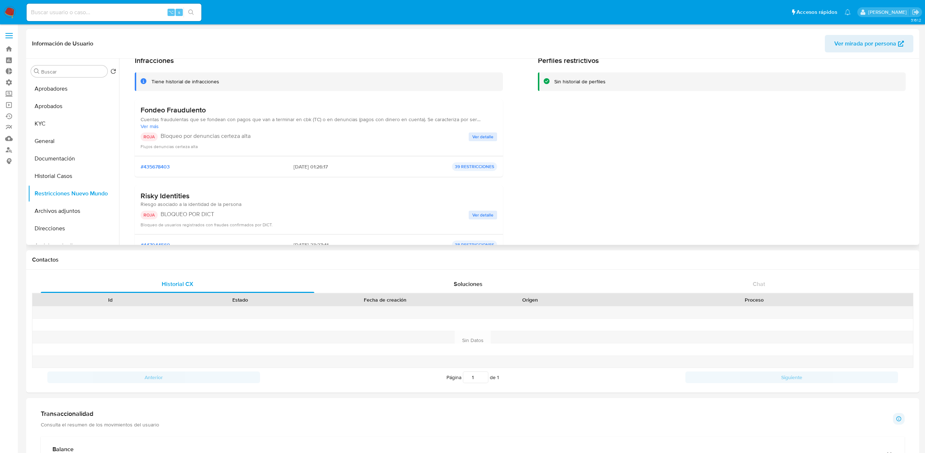
click at [189, 106] on h3 "Fondeo Fraudulento" at bounding box center [319, 110] width 356 height 9
click at [167, 195] on h3 "Risky Identities" at bounding box center [191, 195] width 101 height 9
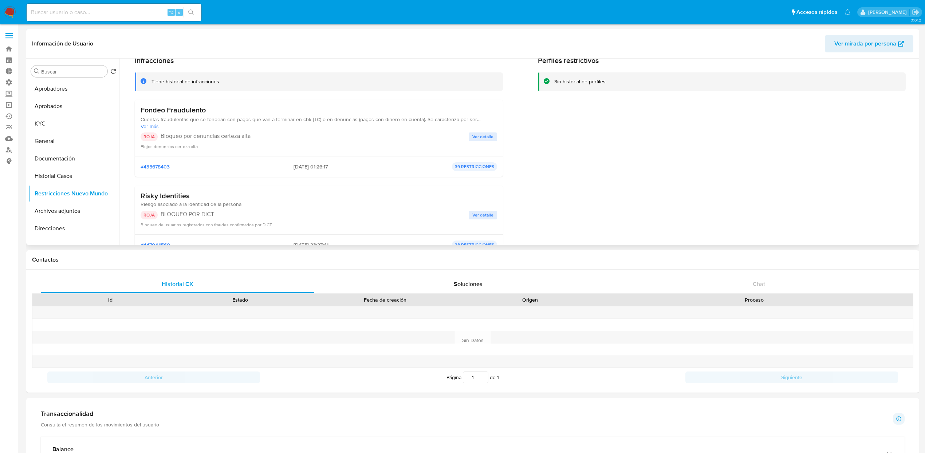
click at [167, 195] on h3 "Risky Identities" at bounding box center [191, 195] width 101 height 9
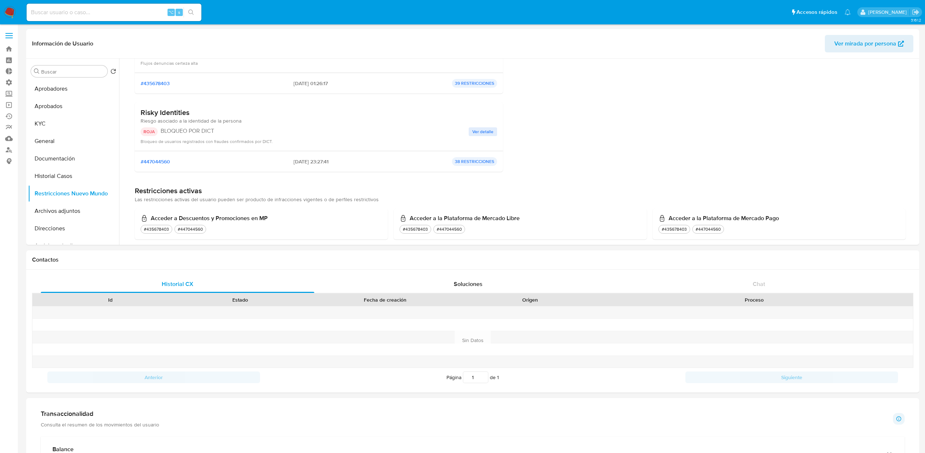
scroll to position [112, 0]
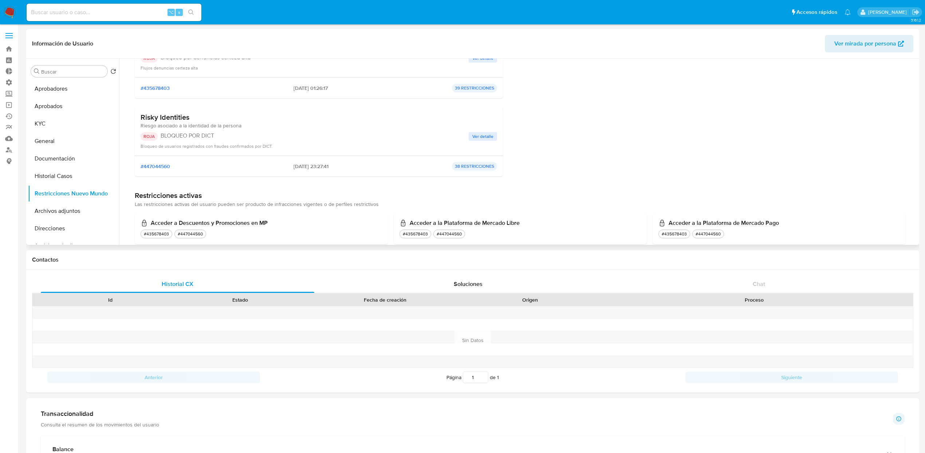
click at [480, 136] on span "Ver detalle" at bounding box center [482, 136] width 21 height 7
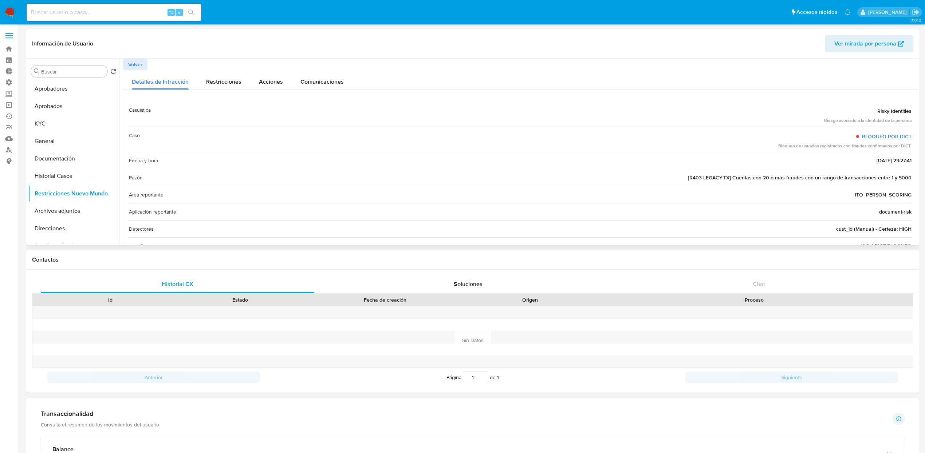
click at [806, 186] on div "Área reportante ITO_PERSON_SCORING" at bounding box center [520, 194] width 782 height 17
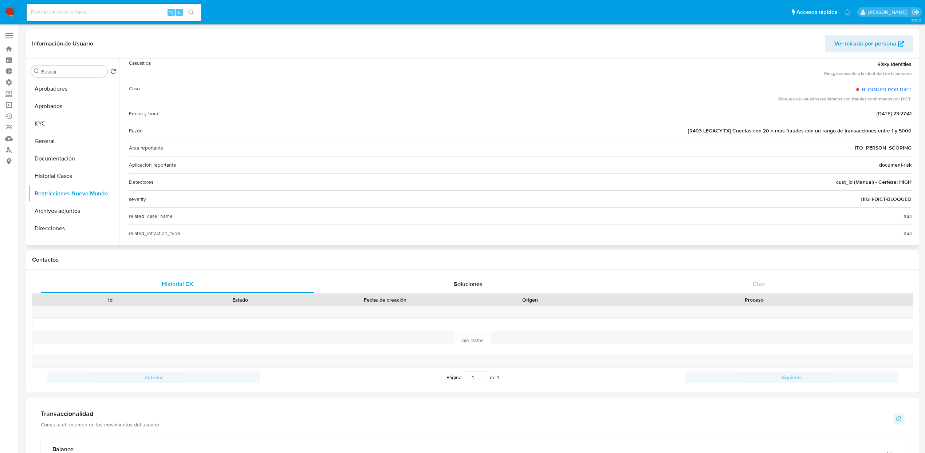
scroll to position [43, 0]
click at [847, 129] on div "Razón [R403-LEGACY-TX] Cuentas con 20 o más fraudes con un rango de transaccion…" at bounding box center [520, 134] width 782 height 17
click at [712, 135] on span "[R403-LEGACY-TX] Cuentas con 20 o más fraudes con un rango de transacciones ent…" at bounding box center [800, 134] width 224 height 7
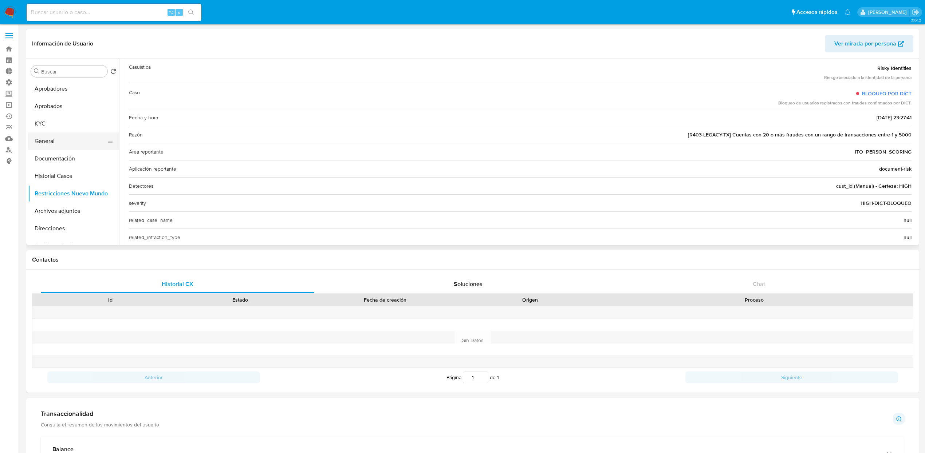
click at [49, 138] on button "General" at bounding box center [70, 141] width 85 height 17
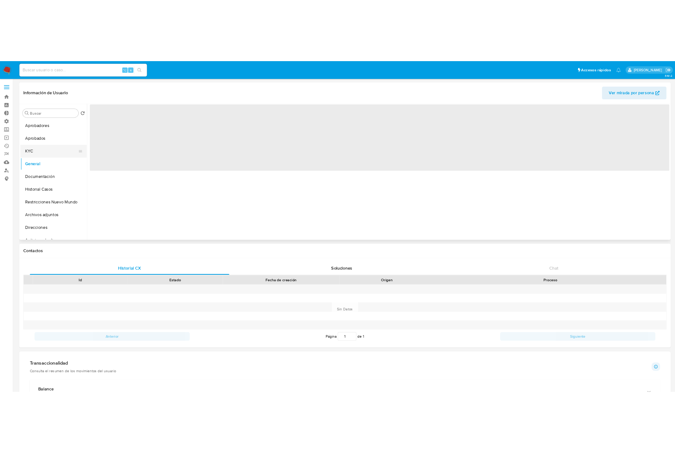
scroll to position [0, 0]
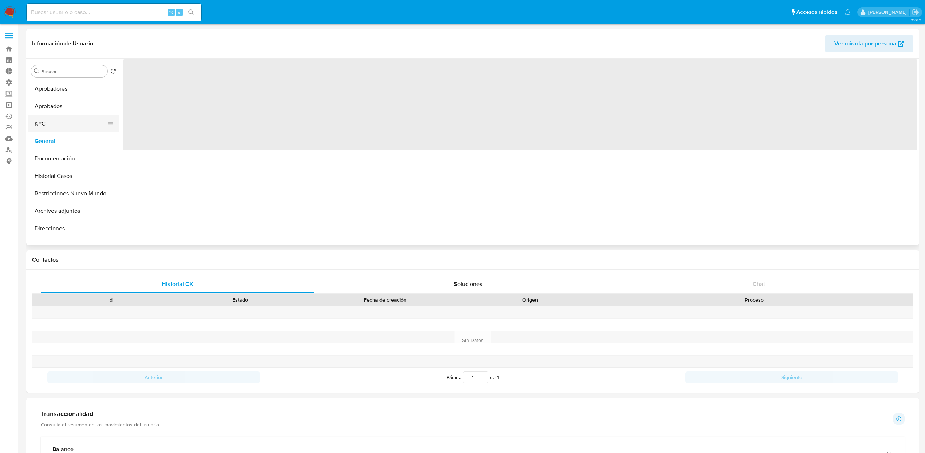
click at [54, 127] on button "KYC" at bounding box center [70, 123] width 85 height 17
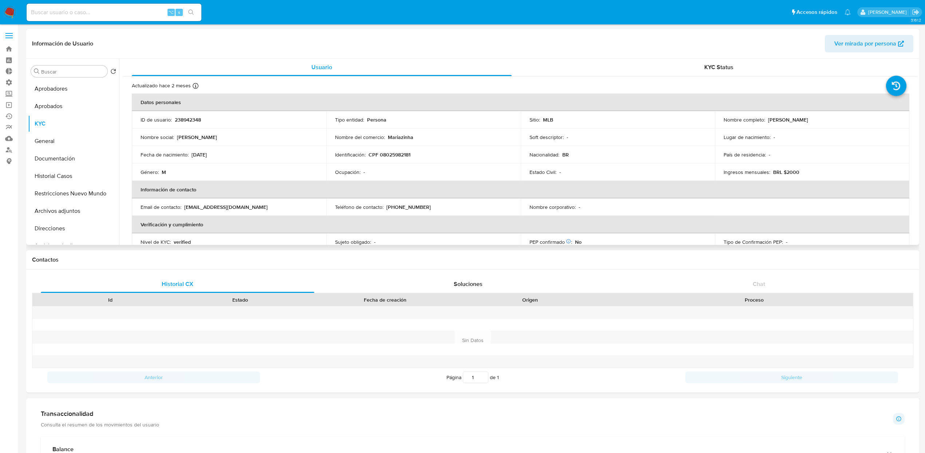
click at [205, 154] on p "23/12/2002" at bounding box center [198, 154] width 15 height 7
click at [236, 154] on div "Fecha de nacimiento : 23/12/2002" at bounding box center [229, 154] width 177 height 7
drag, startPoint x: 238, startPoint y: 153, endPoint x: 190, endPoint y: 153, distance: 48.1
click at [190, 153] on div "Fecha de nacimiento : 23/12/2002" at bounding box center [229, 154] width 177 height 7
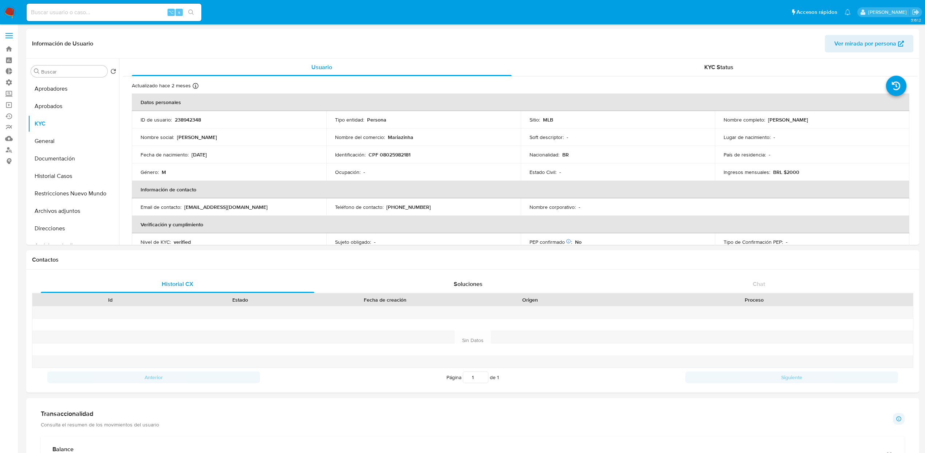
copy div "23/12/2002"
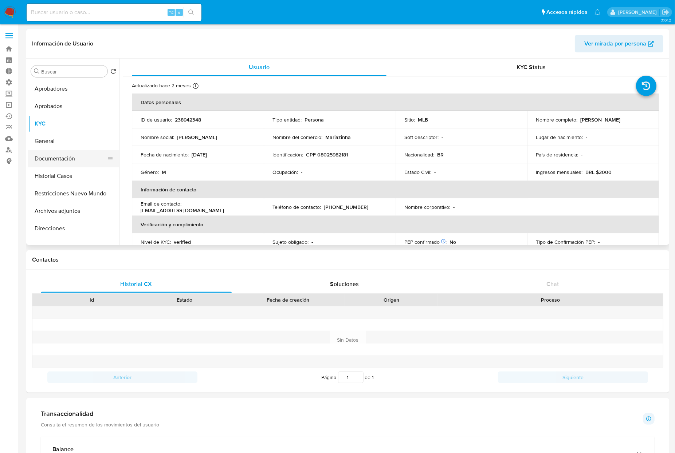
click at [65, 159] on button "Documentación" at bounding box center [70, 158] width 85 height 17
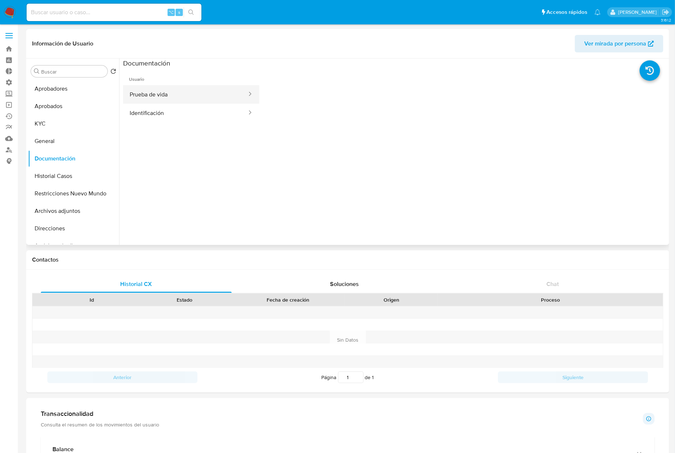
click at [166, 98] on button "Prueba de vida" at bounding box center [185, 94] width 125 height 19
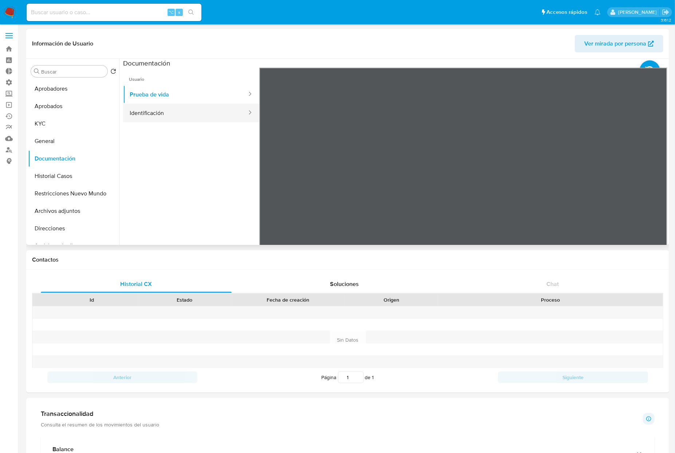
click at [151, 108] on button "Identificación" at bounding box center [185, 113] width 125 height 19
click at [59, 123] on button "KYC" at bounding box center [70, 123] width 85 height 17
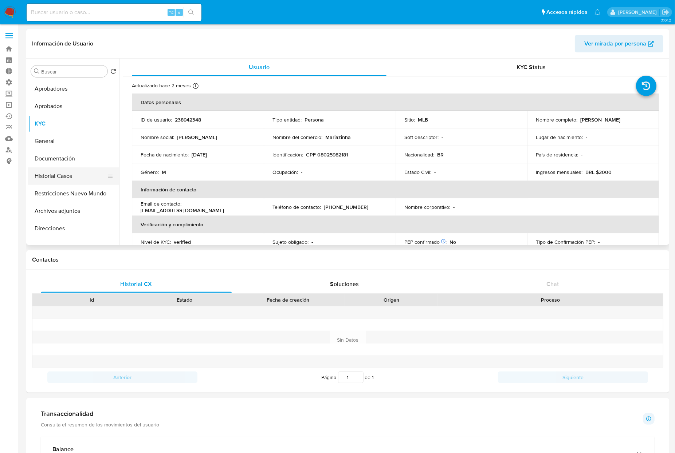
click at [64, 167] on button "Historial Casos" at bounding box center [70, 175] width 85 height 17
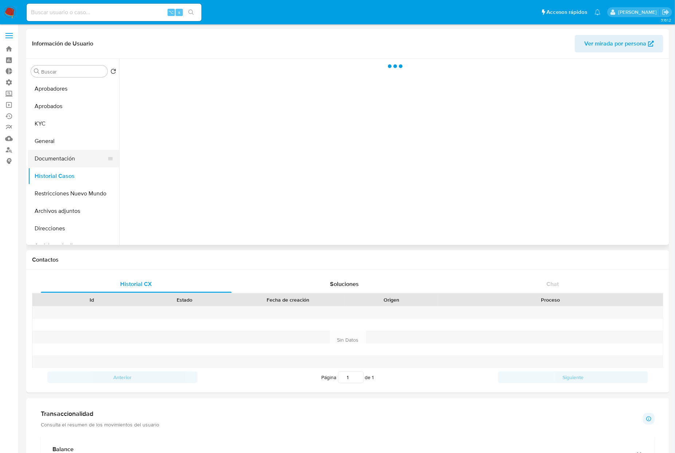
click at [67, 163] on button "Documentación" at bounding box center [70, 158] width 85 height 17
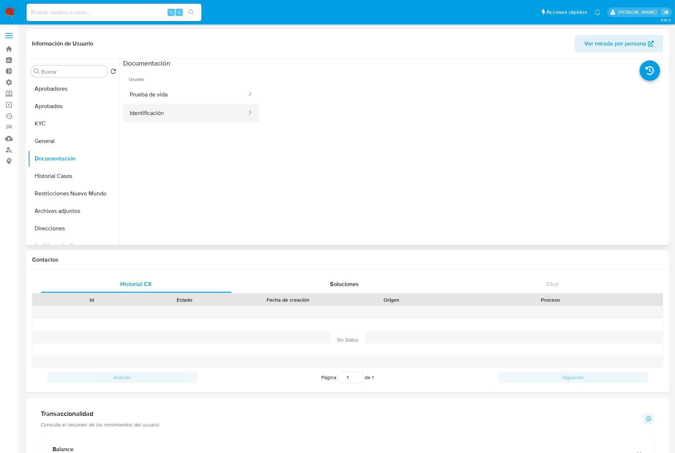
click at [152, 114] on button "Identificación" at bounding box center [185, 113] width 125 height 19
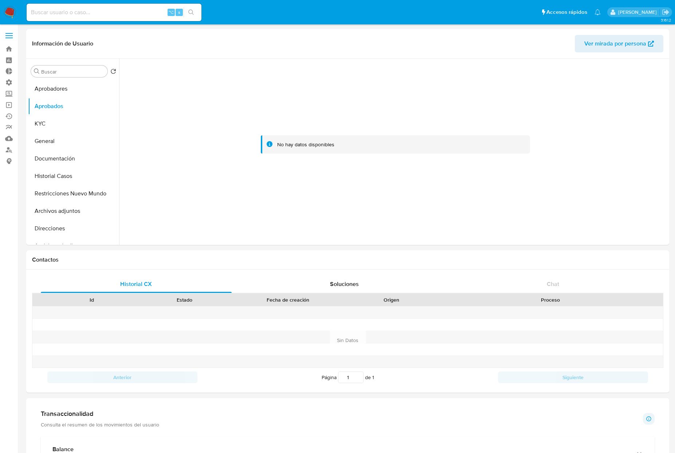
select select "10"
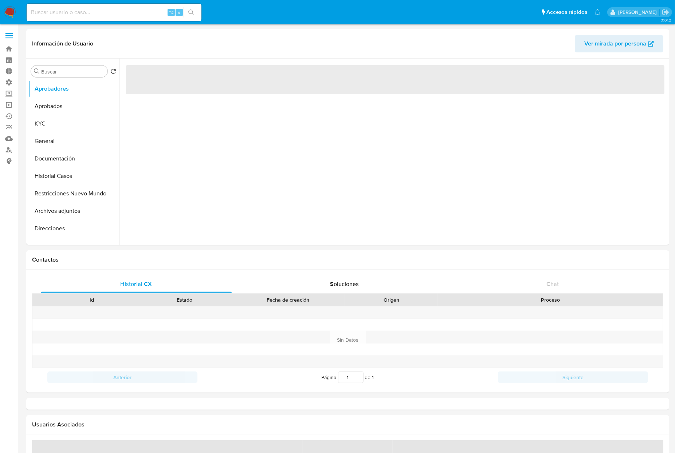
select select "10"
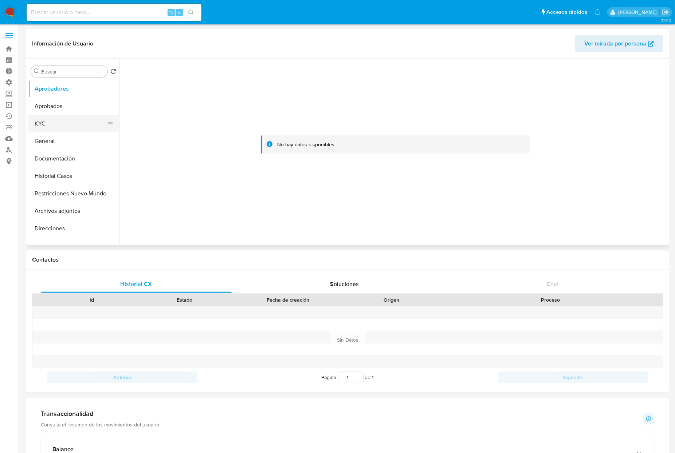
click at [53, 122] on button "KYC" at bounding box center [70, 123] width 85 height 17
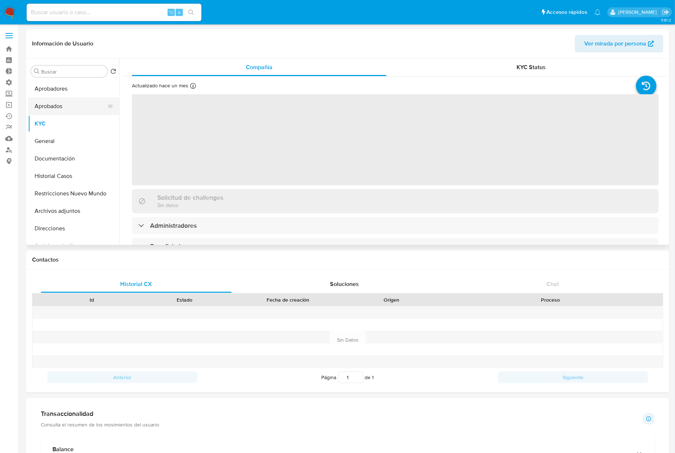
click at [59, 108] on button "Aprobados" at bounding box center [70, 106] width 85 height 17
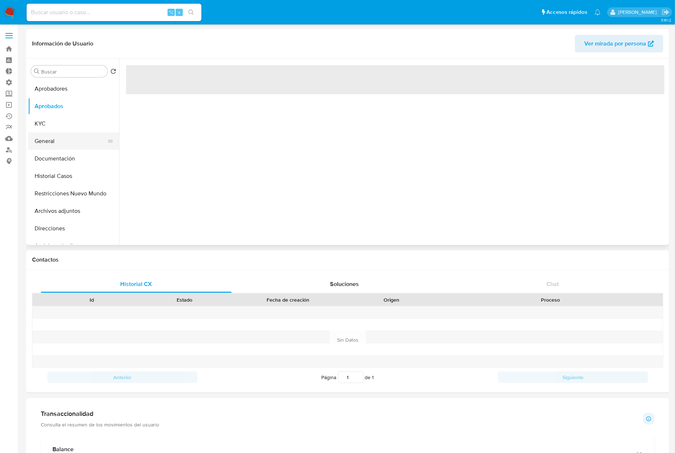
click at [56, 133] on button "General" at bounding box center [70, 141] width 85 height 17
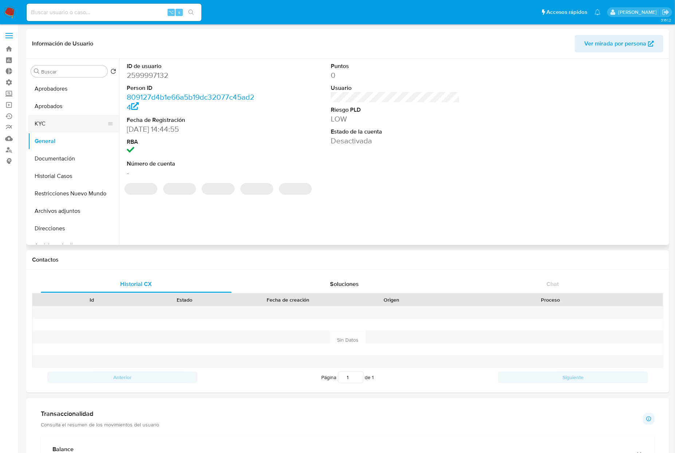
click at [59, 127] on button "KYC" at bounding box center [70, 123] width 85 height 17
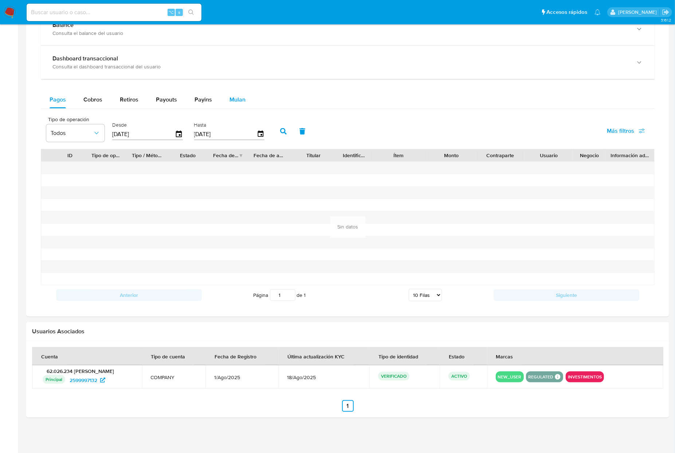
click at [245, 107] on button "Mulan" at bounding box center [237, 99] width 33 height 17
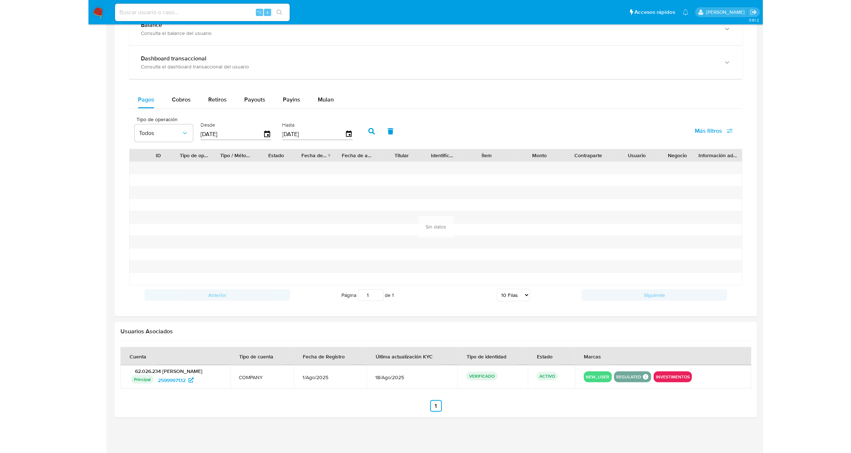
scroll to position [404, 0]
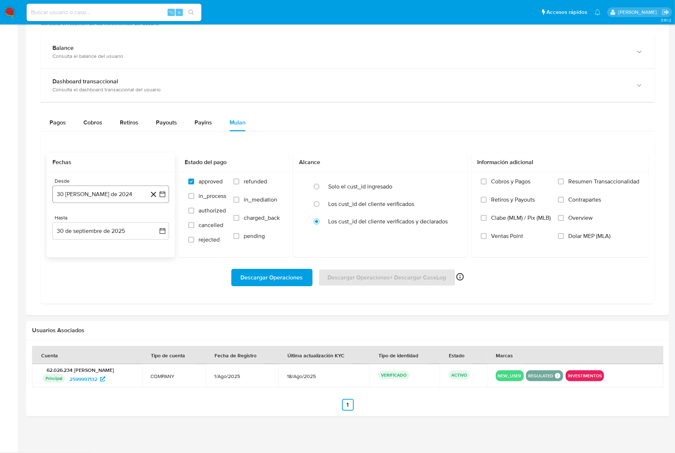
click at [121, 193] on button "30 [PERSON_NAME] de 2024" at bounding box center [110, 194] width 116 height 17
click at [111, 224] on span "agosto 2024" at bounding box center [107, 220] width 33 height 7
click at [153, 222] on icon "Año siguiente" at bounding box center [154, 221] width 9 height 9
click at [79, 248] on span "ene" at bounding box center [78, 248] width 9 height 6
click at [97, 249] on button "1" at bounding box center [96, 248] width 12 height 12
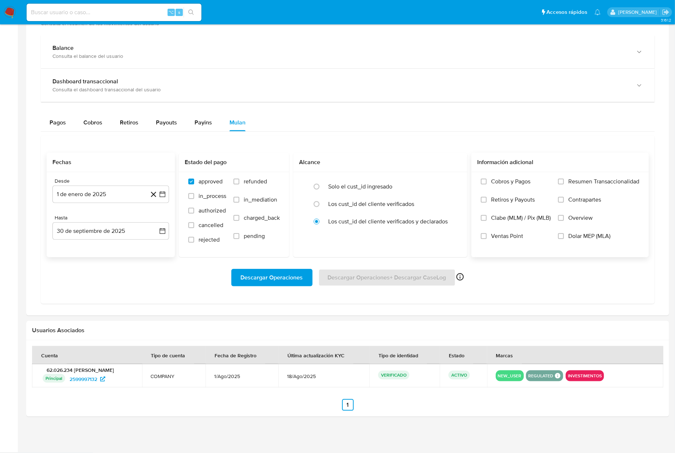
click at [588, 240] on span "Dolar MEP (MLA)" at bounding box center [589, 236] width 42 height 7
click at [564, 239] on input "Dolar MEP (MLA)" at bounding box center [561, 236] width 6 height 6
click at [290, 280] on span "Descargar Operaciones" at bounding box center [272, 278] width 62 height 16
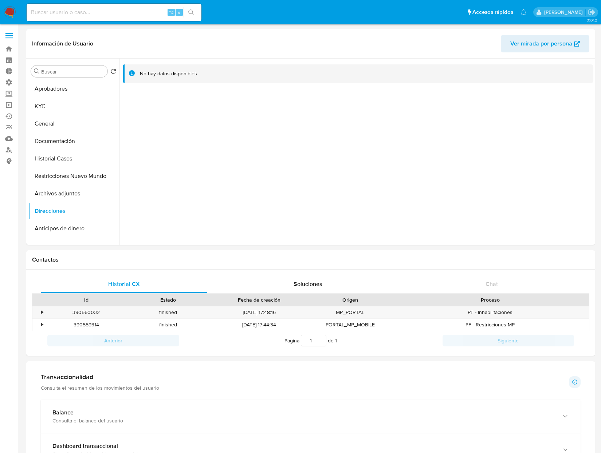
select select "10"
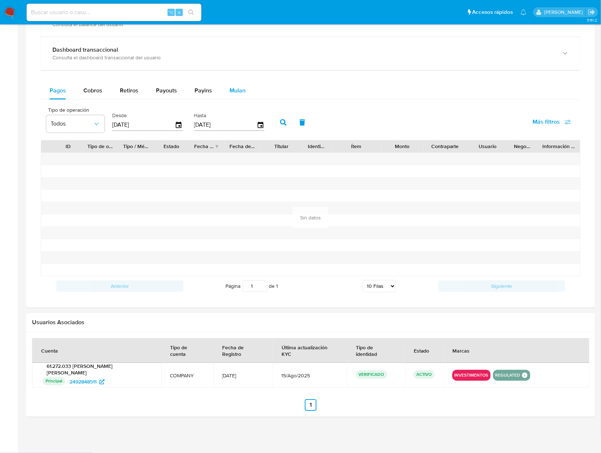
click at [236, 92] on span "Mulan" at bounding box center [237, 91] width 16 height 8
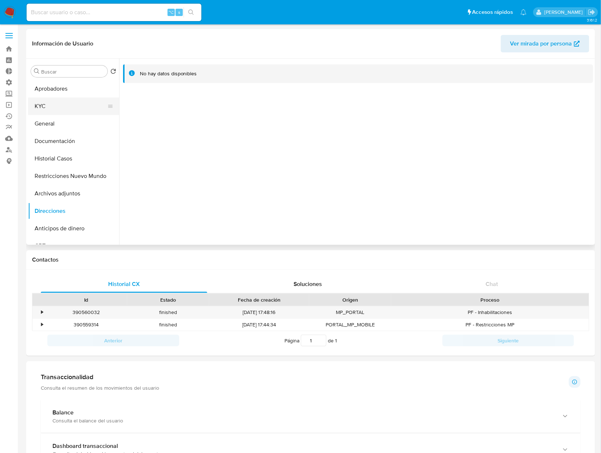
click at [60, 103] on button "KYC" at bounding box center [70, 106] width 85 height 17
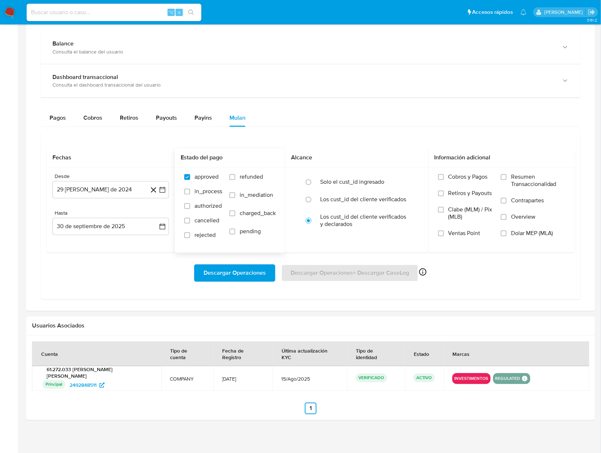
scroll to position [375, 0]
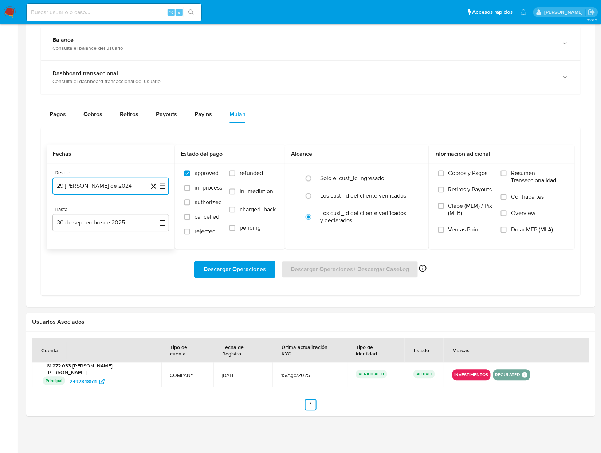
click at [82, 182] on button "29 [PERSON_NAME] de 2024" at bounding box center [110, 186] width 116 height 17
click at [155, 212] on icon "Mes siguiente" at bounding box center [155, 212] width 9 height 9
click at [101, 214] on span "septiembre 2024" at bounding box center [107, 212] width 44 height 7
click at [152, 213] on icon "Año siguiente" at bounding box center [154, 212] width 9 height 9
click at [79, 241] on span "ene" at bounding box center [78, 239] width 9 height 6
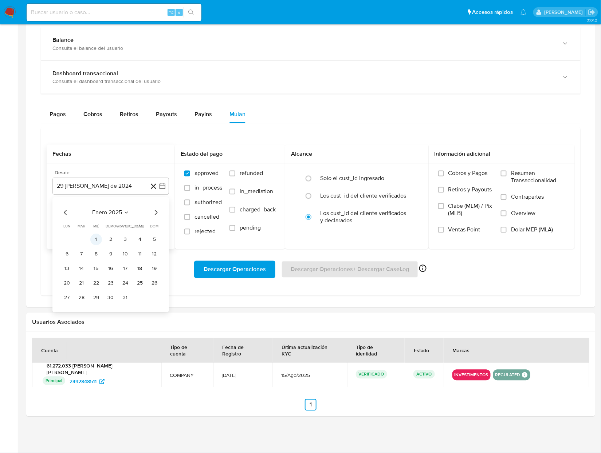
click at [98, 241] on button "1" at bounding box center [96, 240] width 12 height 12
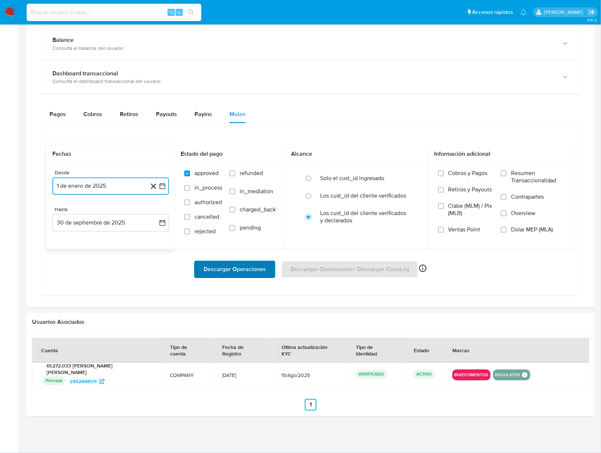
click at [246, 268] on span "Descargar Operaciones" at bounding box center [235, 270] width 62 height 16
